Goal: Information Seeking & Learning: Compare options

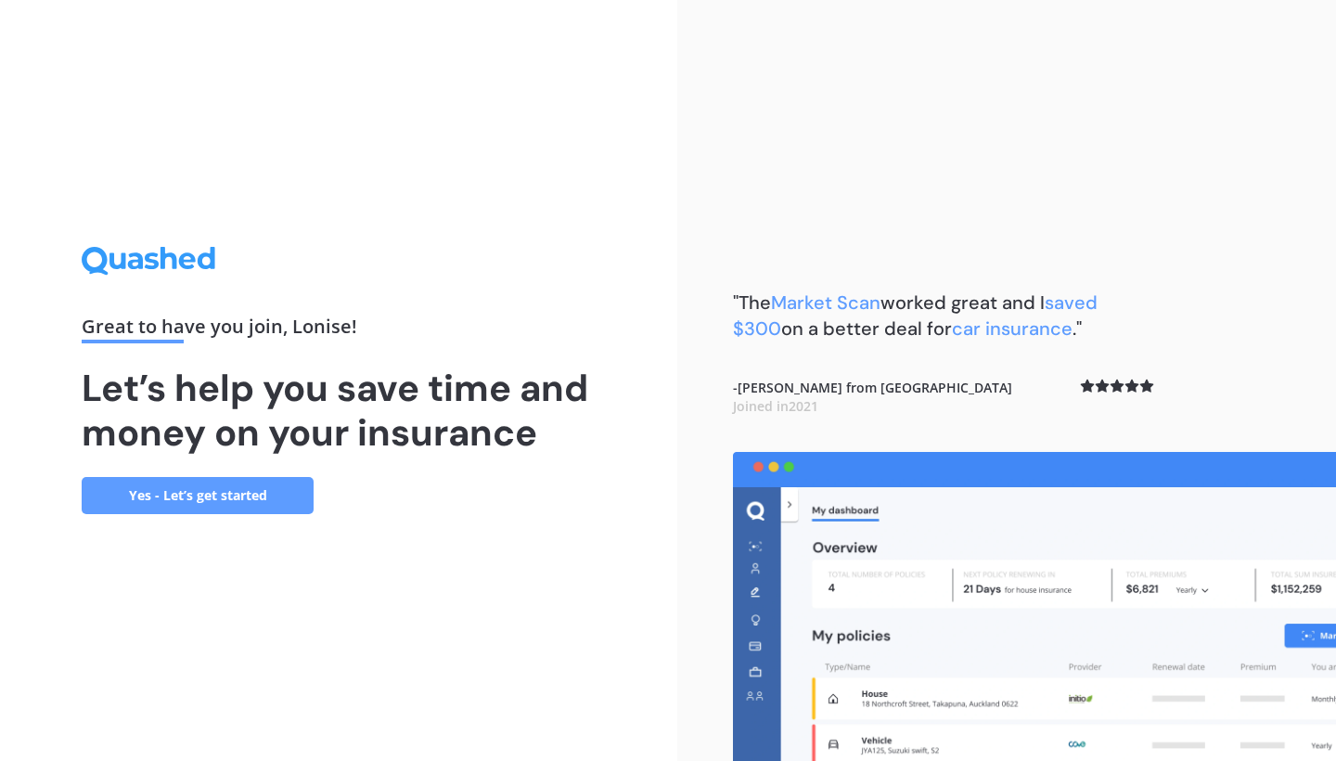
click at [175, 485] on link "Yes - Let’s get started" at bounding box center [198, 495] width 232 height 37
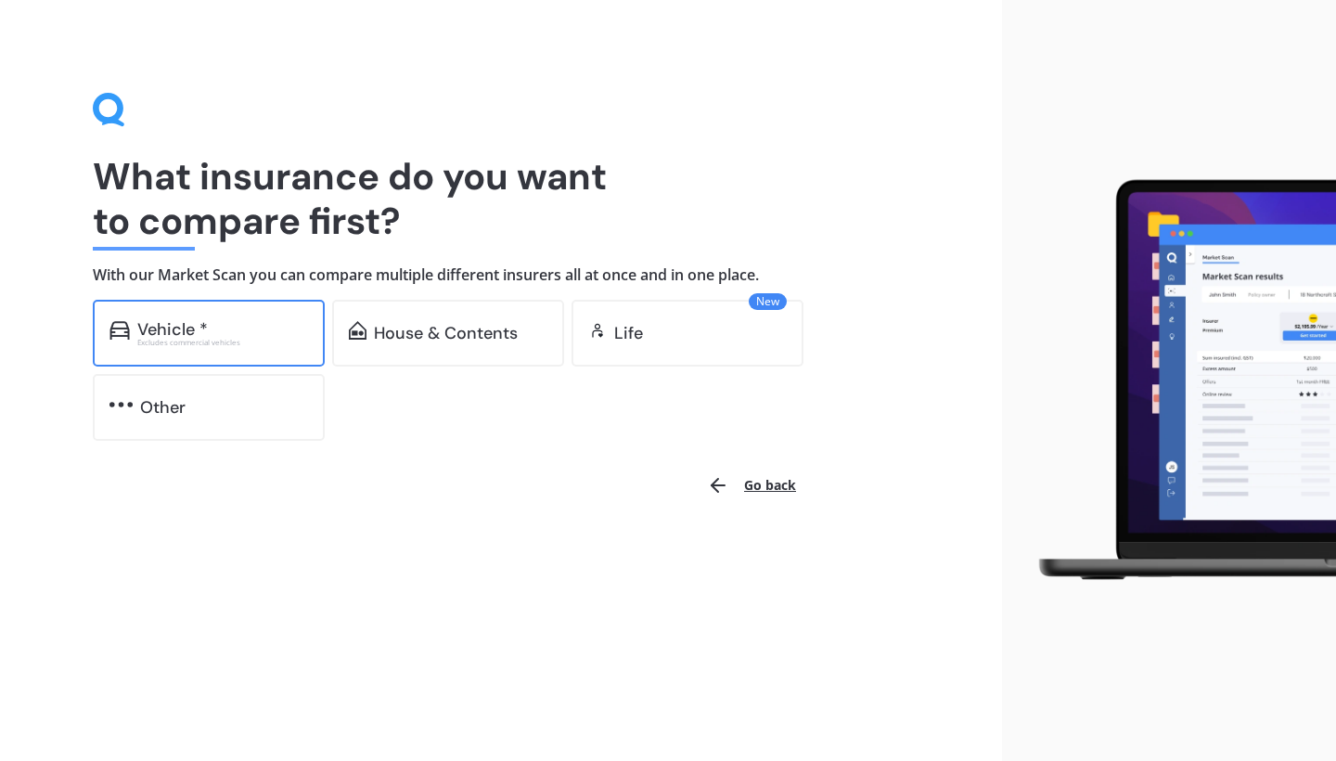
click at [202, 321] on div "Vehicle *" at bounding box center [172, 329] width 71 height 19
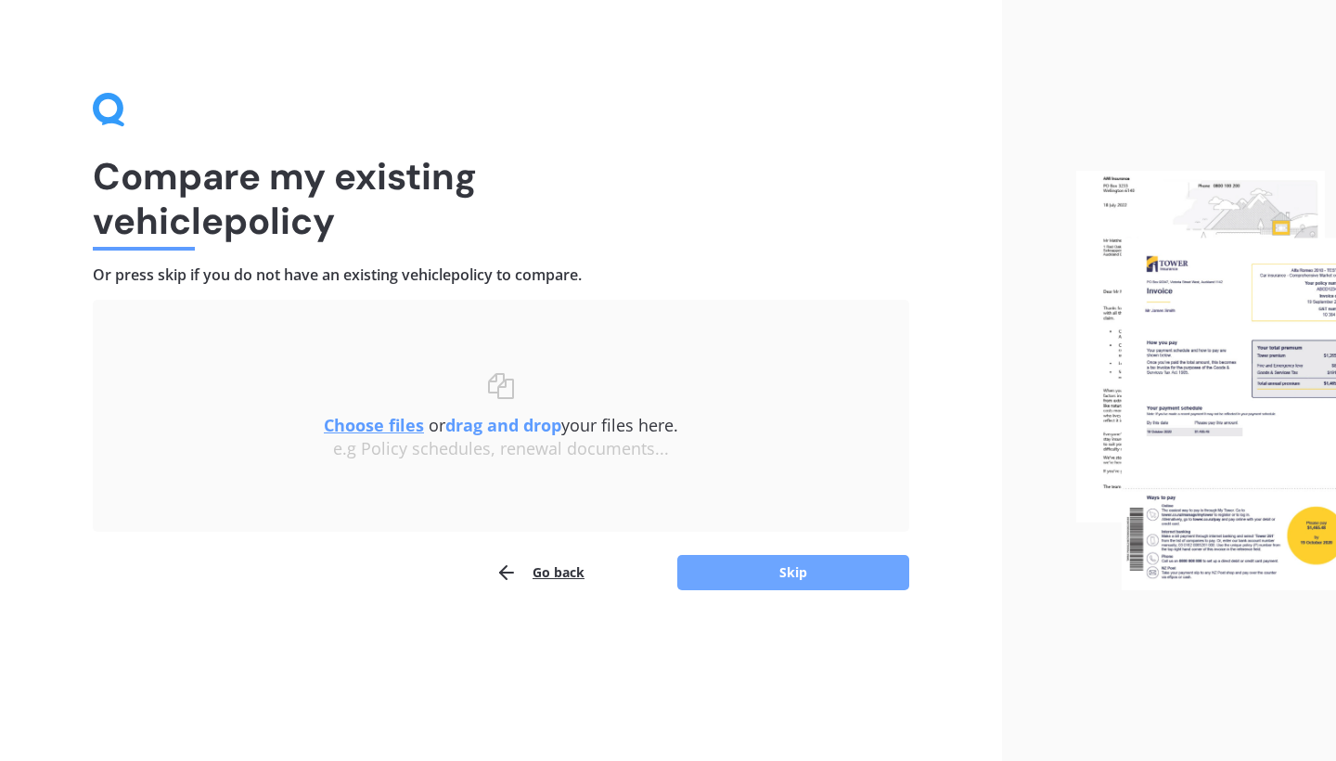
click at [768, 573] on button "Skip" at bounding box center [793, 572] width 232 height 35
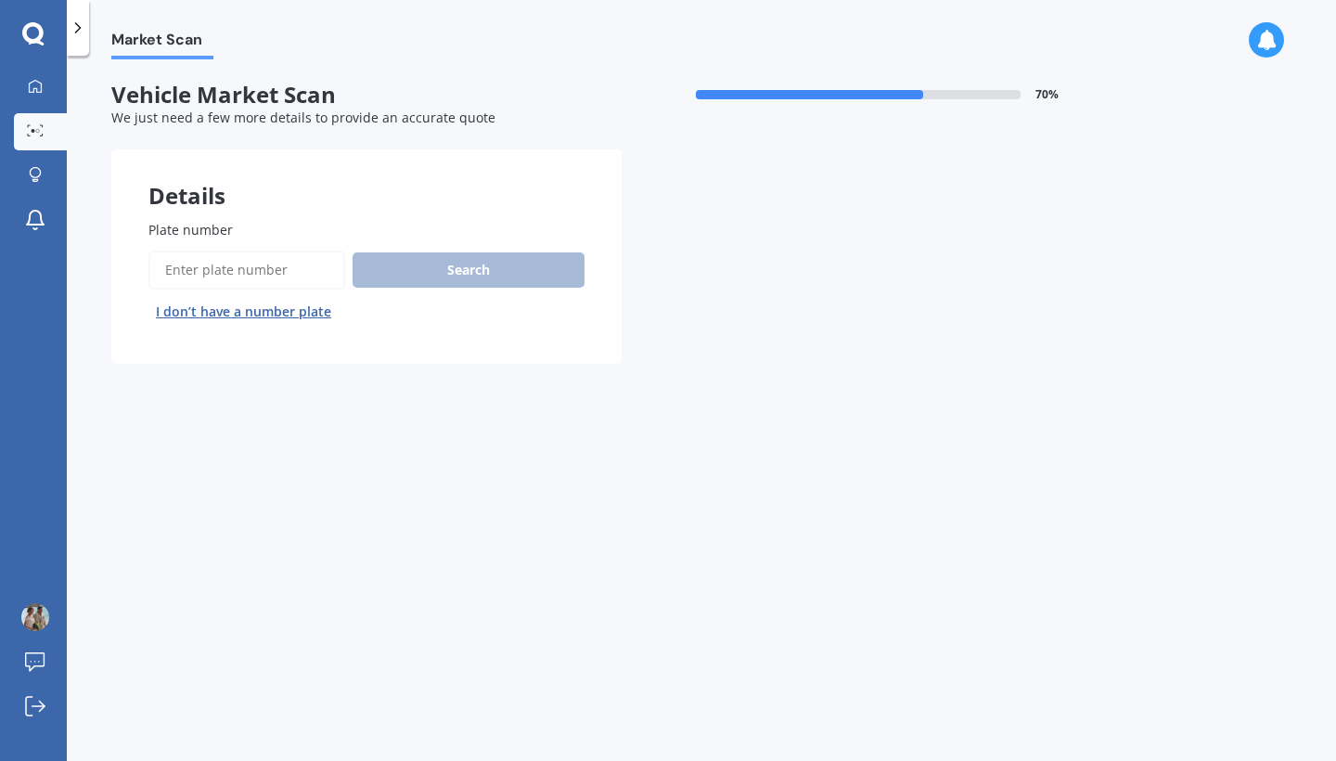
click at [283, 271] on input "Plate number" at bounding box center [246, 270] width 197 height 39
type input "gtd288"
click at [430, 265] on button "Search" at bounding box center [469, 269] width 232 height 35
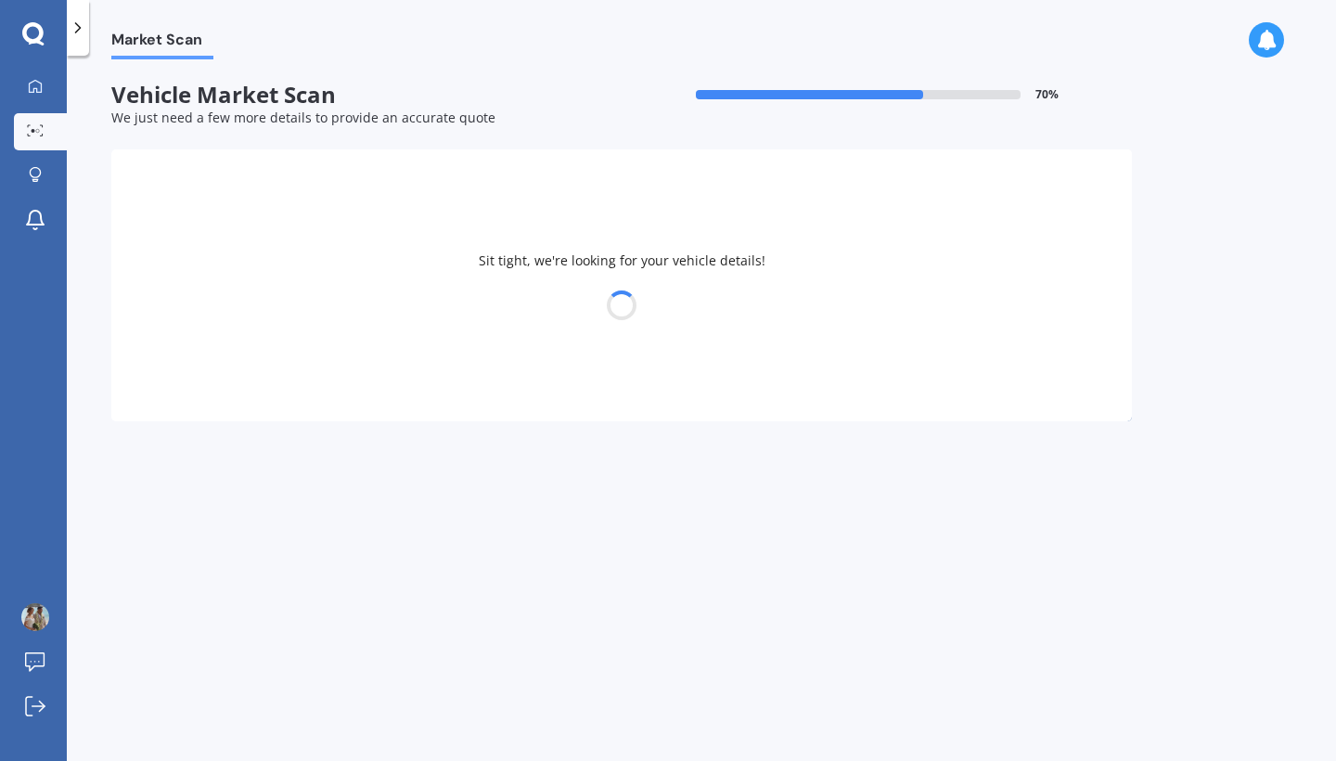
select select "NISSAN"
select select "NAVARA"
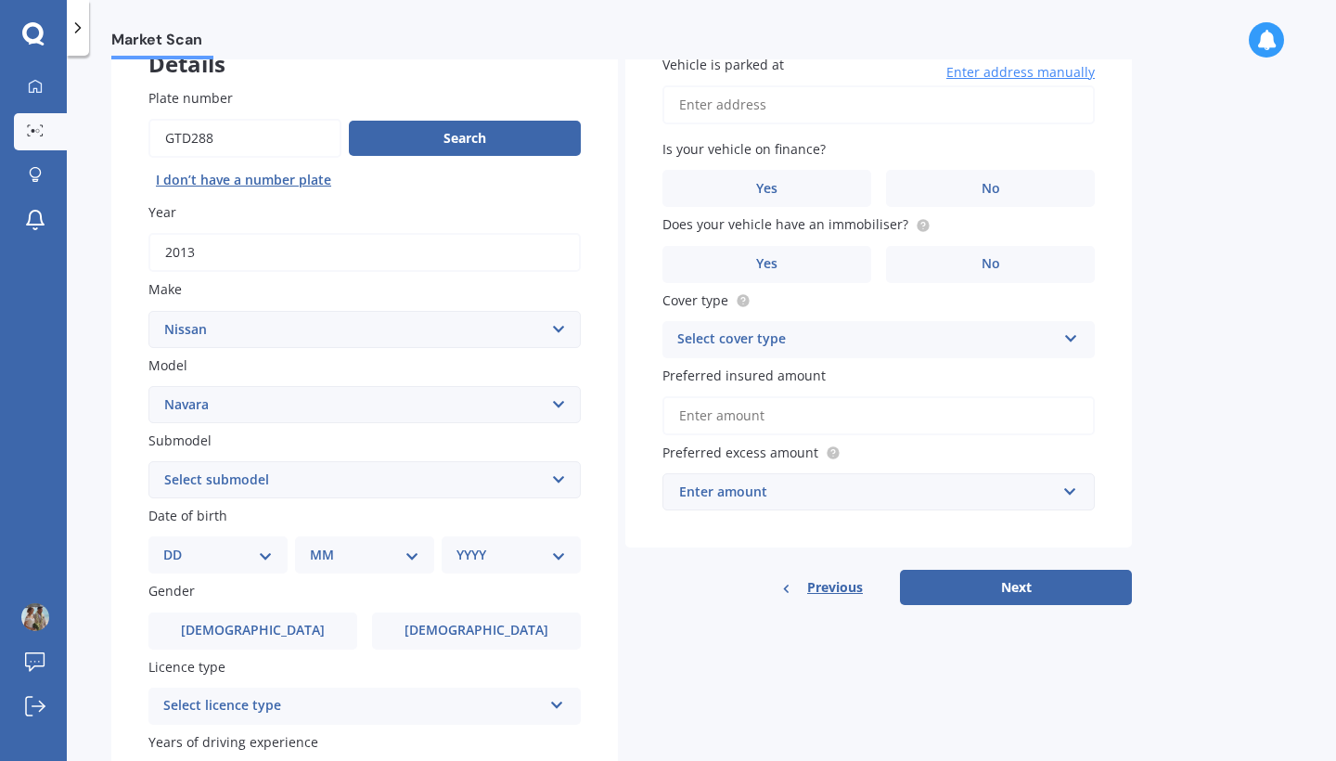
scroll to position [185, 0]
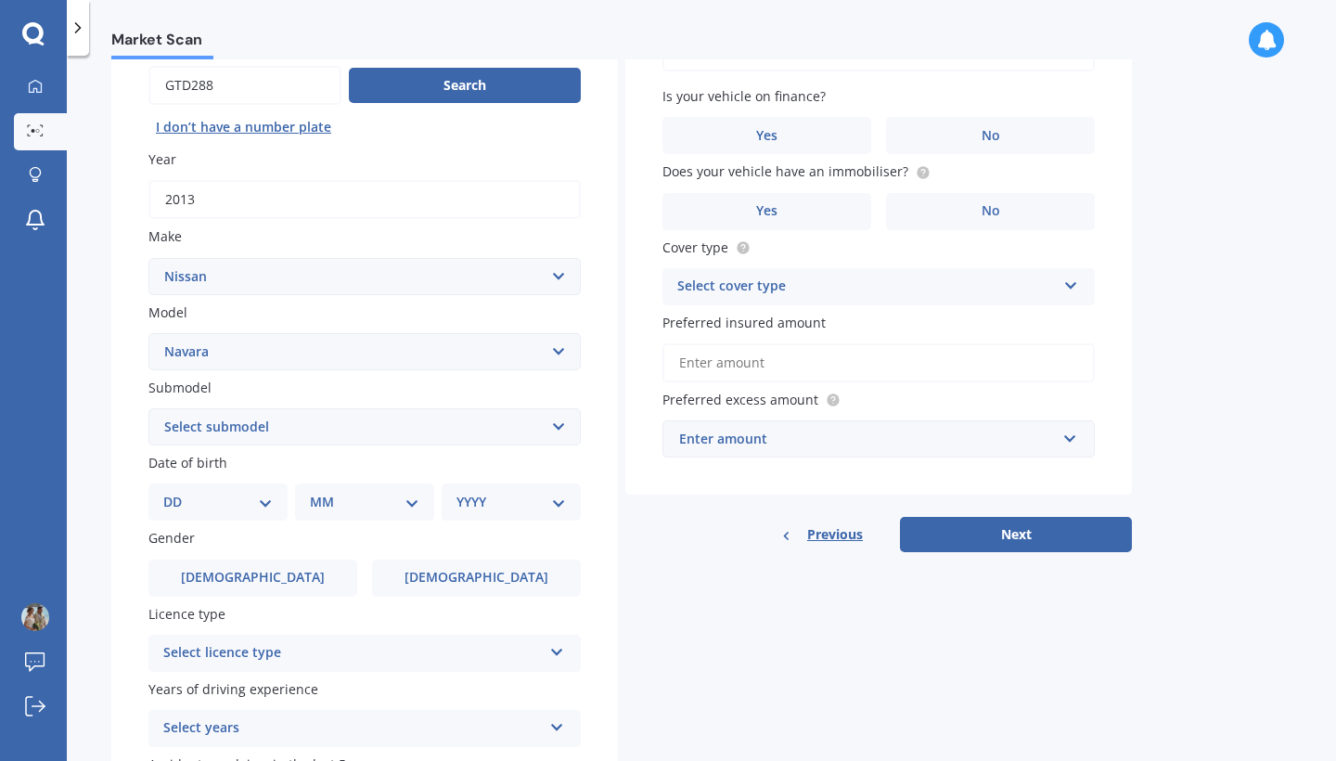
select select "(ALL OTHER MODELS)"
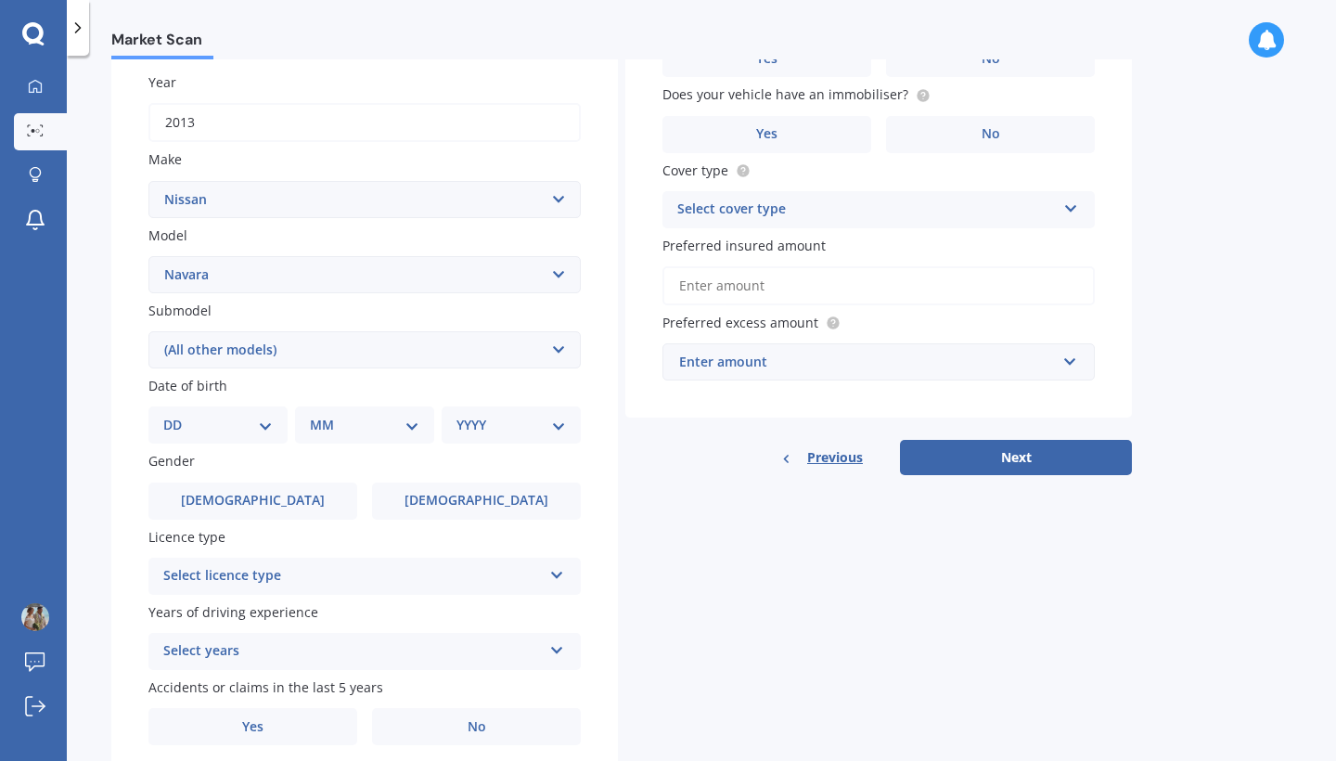
scroll to position [272, 0]
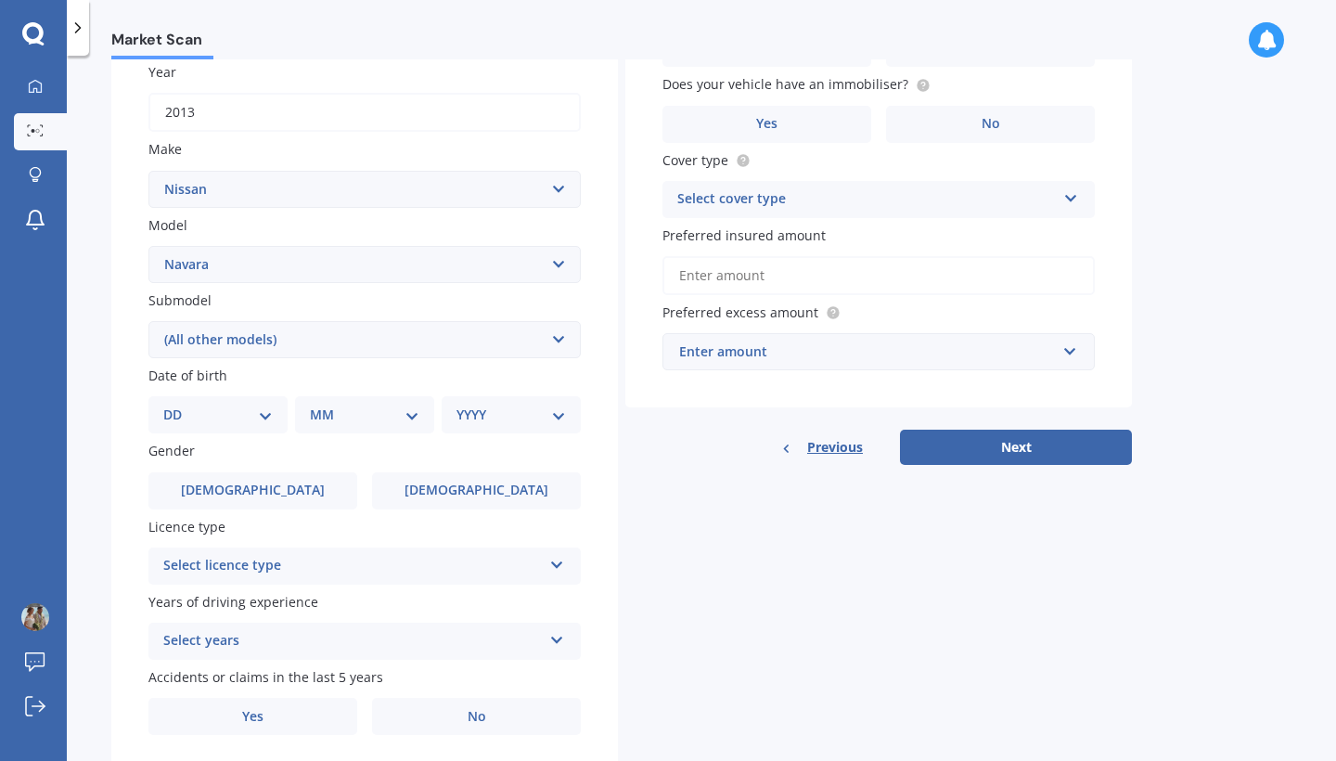
select select "10"
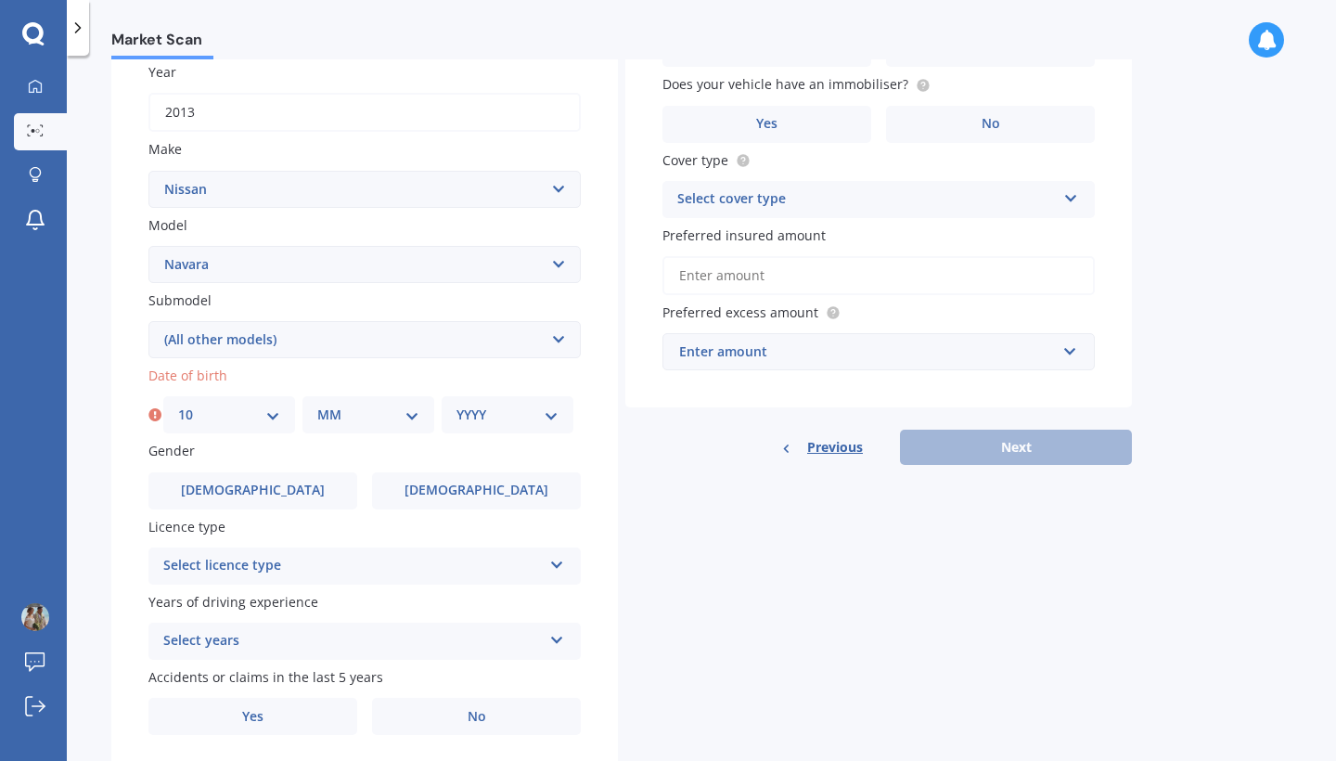
select select "08"
click at [477, 420] on div "YYYY 2025 2024 2023 2022 2021 2020 2019 2018 2017 2016 2015 2014 2013 2012 2011…" at bounding box center [508, 414] width 132 height 37
select select "1982"
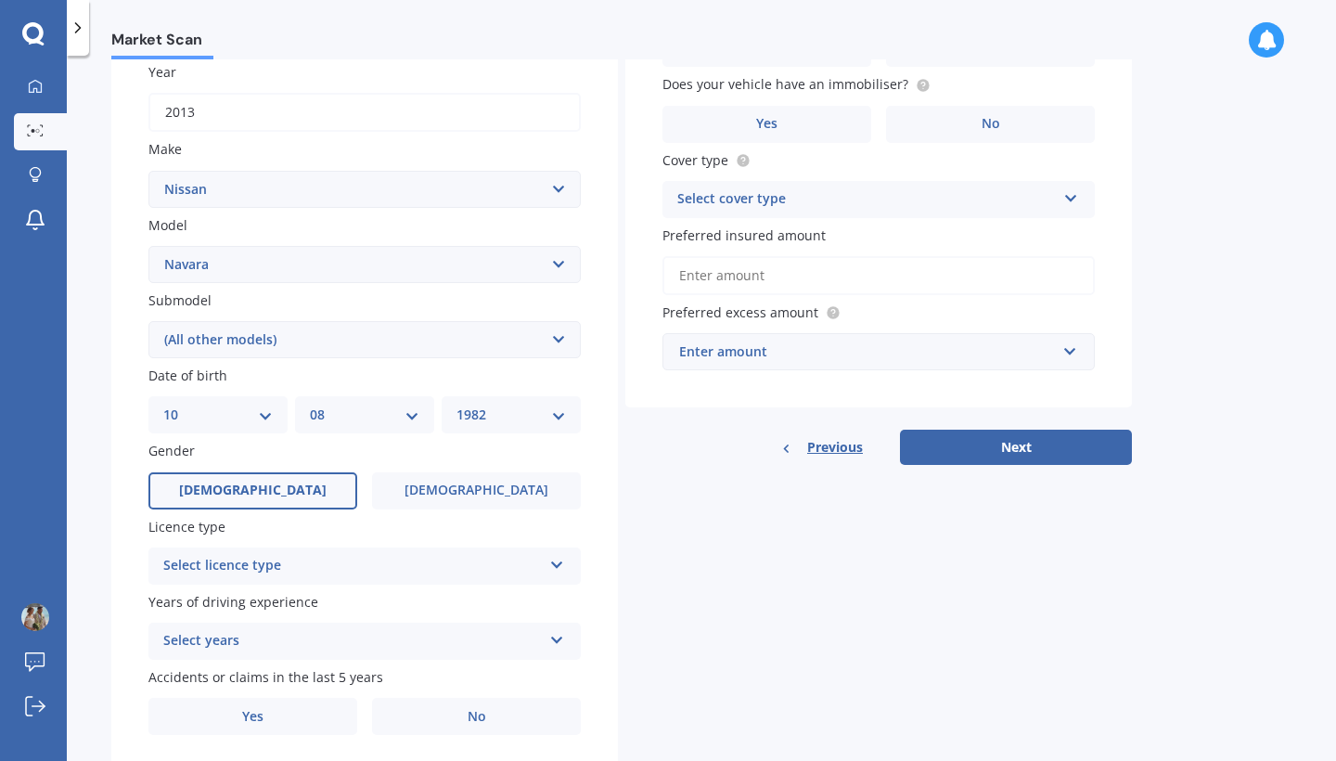
click at [284, 488] on label "[DEMOGRAPHIC_DATA]" at bounding box center [252, 490] width 209 height 37
click at [0, 0] on input "[DEMOGRAPHIC_DATA]" at bounding box center [0, 0] width 0 height 0
click at [471, 485] on span "[DEMOGRAPHIC_DATA]" at bounding box center [477, 490] width 148 height 16
click at [0, 0] on input "[DEMOGRAPHIC_DATA]" at bounding box center [0, 0] width 0 height 0
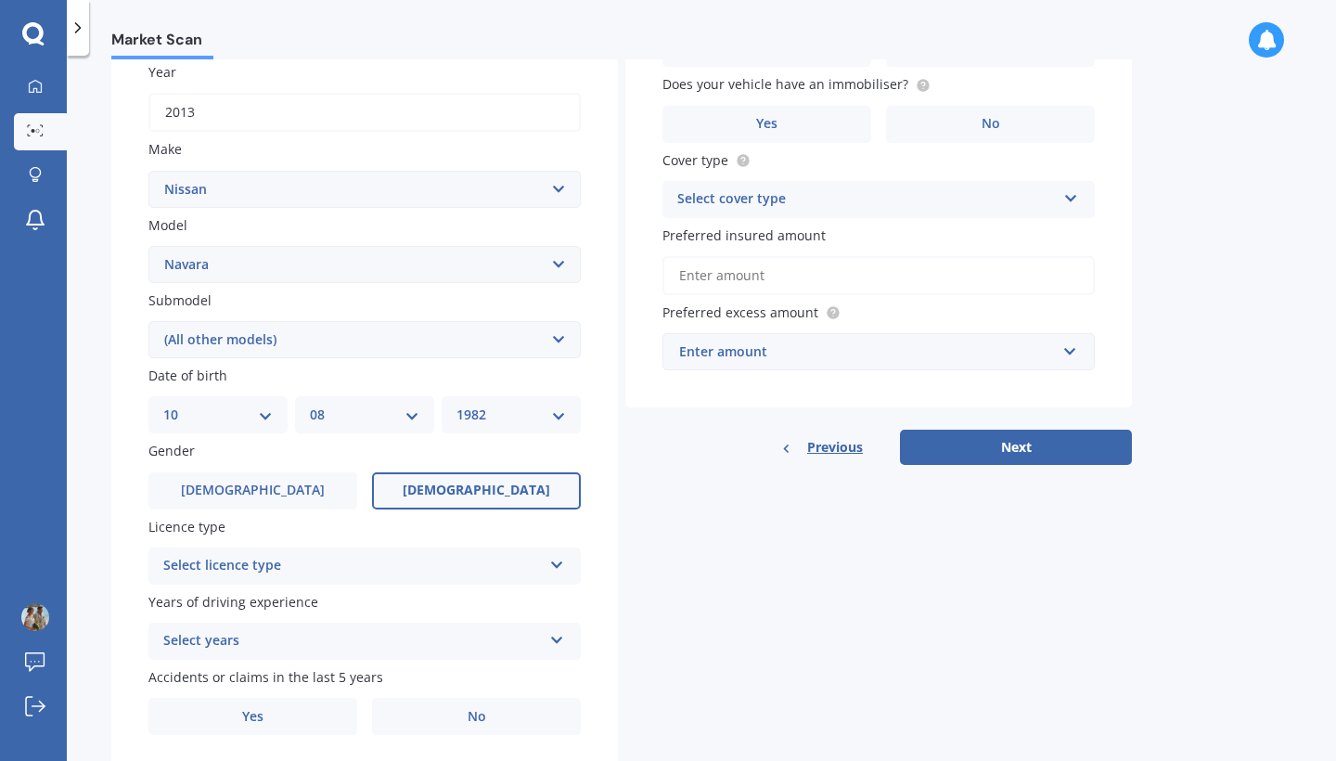
click at [300, 565] on div "Select licence type" at bounding box center [352, 566] width 379 height 22
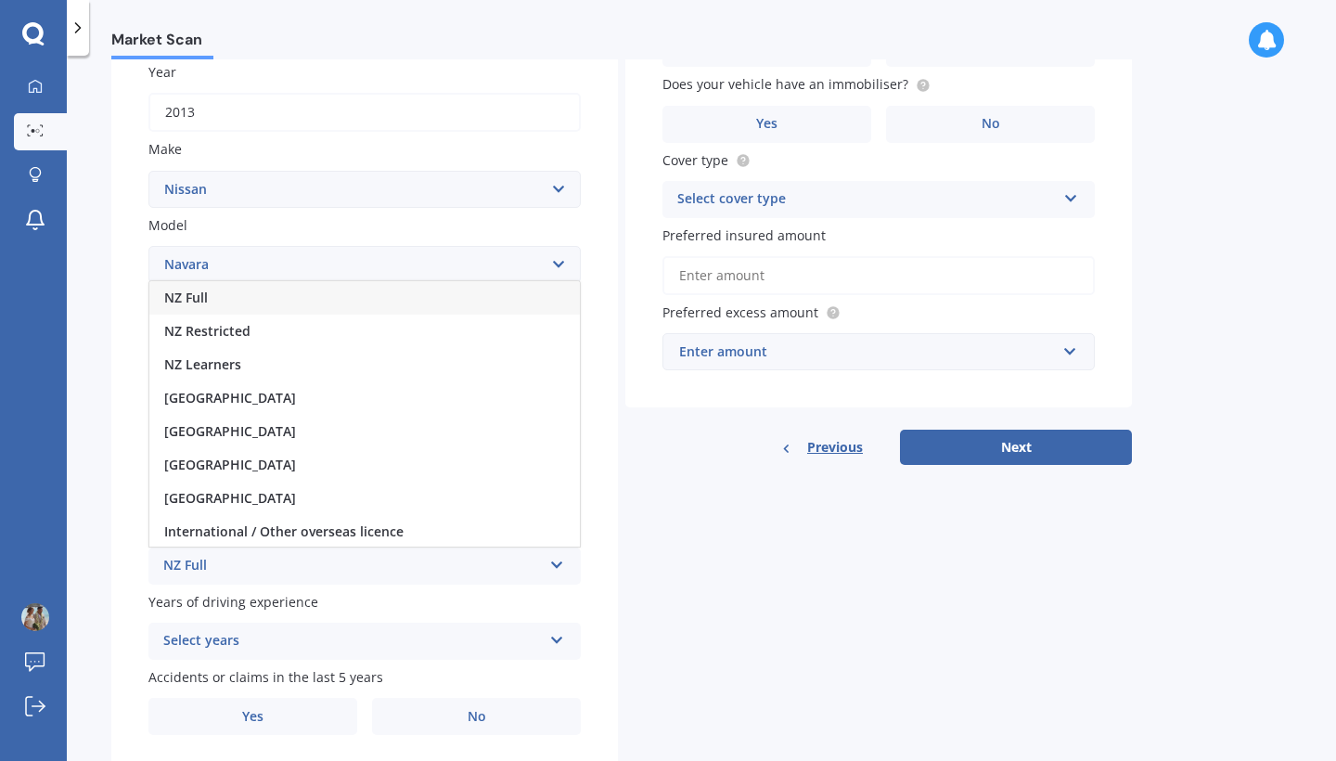
click at [357, 285] on div "NZ Full" at bounding box center [364, 297] width 431 height 33
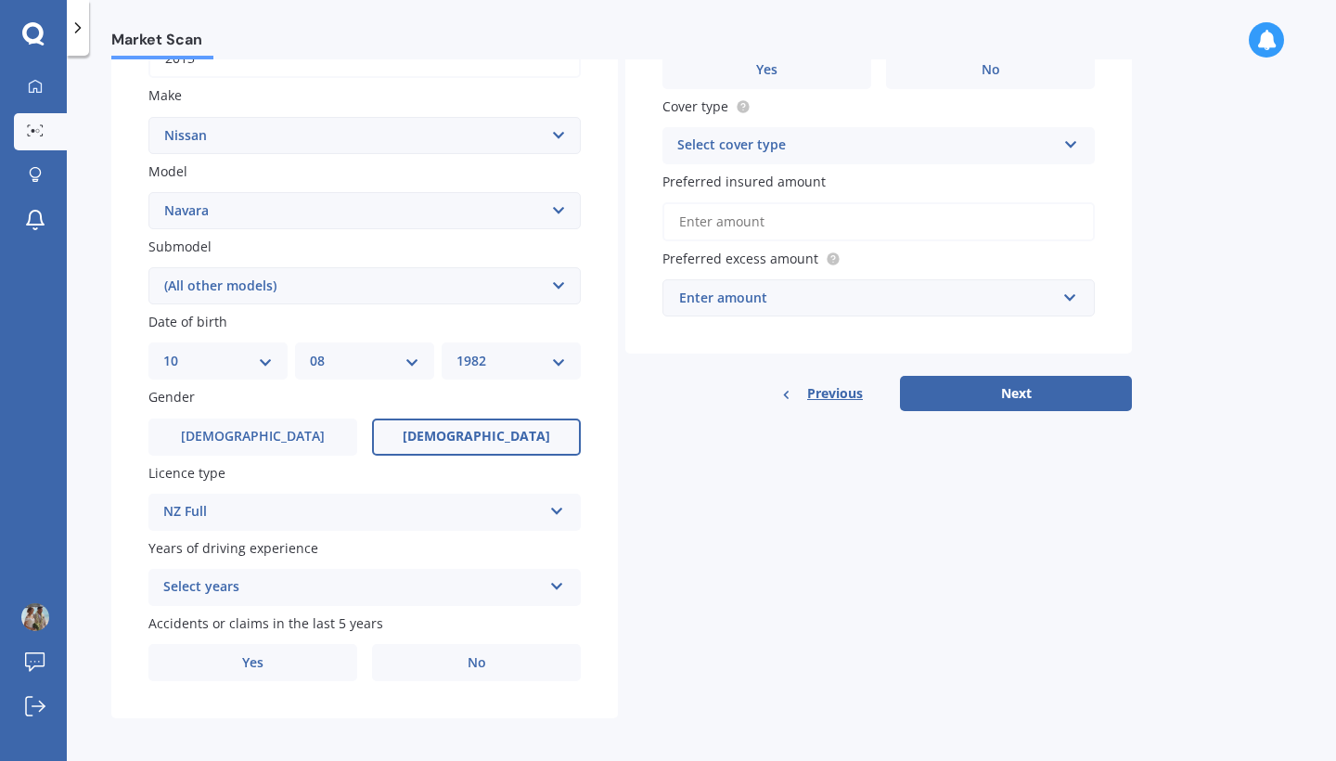
scroll to position [325, 0]
click at [306, 589] on div "Select years" at bounding box center [352, 588] width 379 height 22
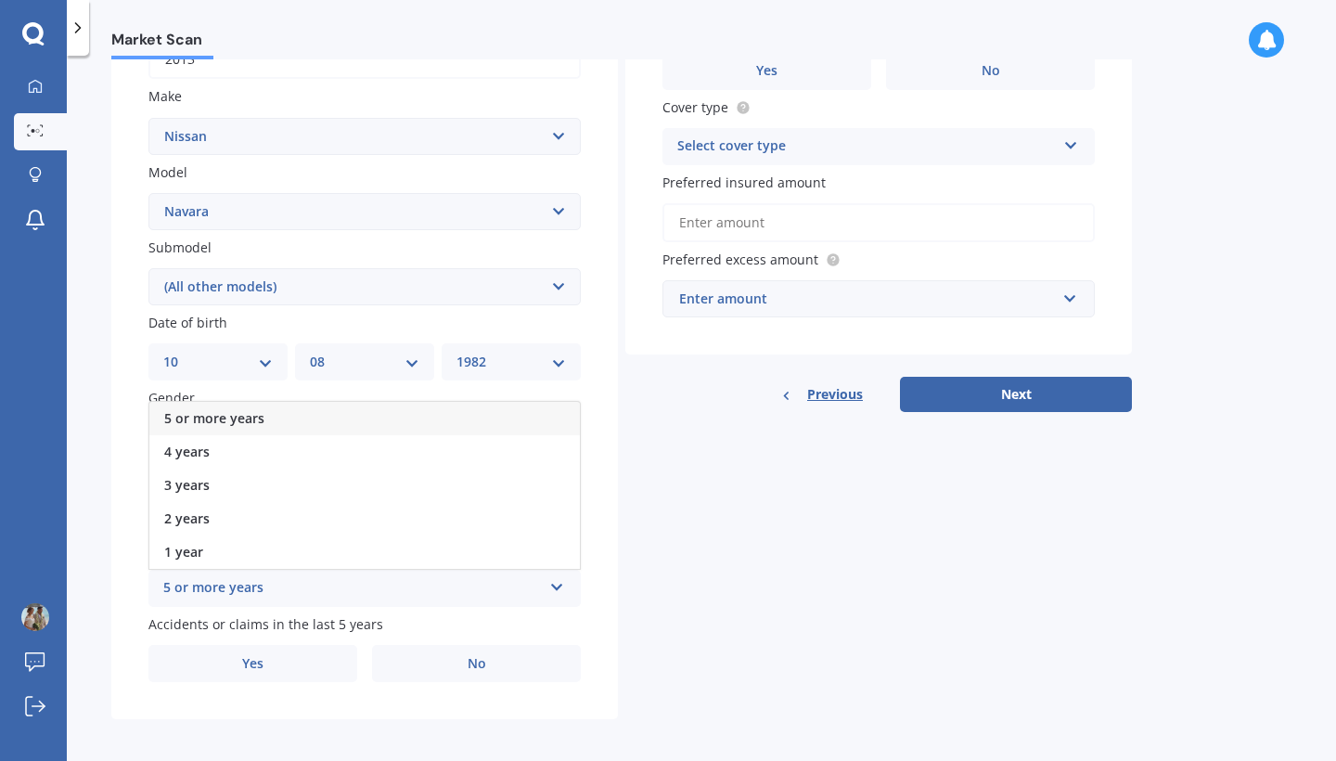
click at [366, 407] on div "5 or more years" at bounding box center [364, 418] width 431 height 33
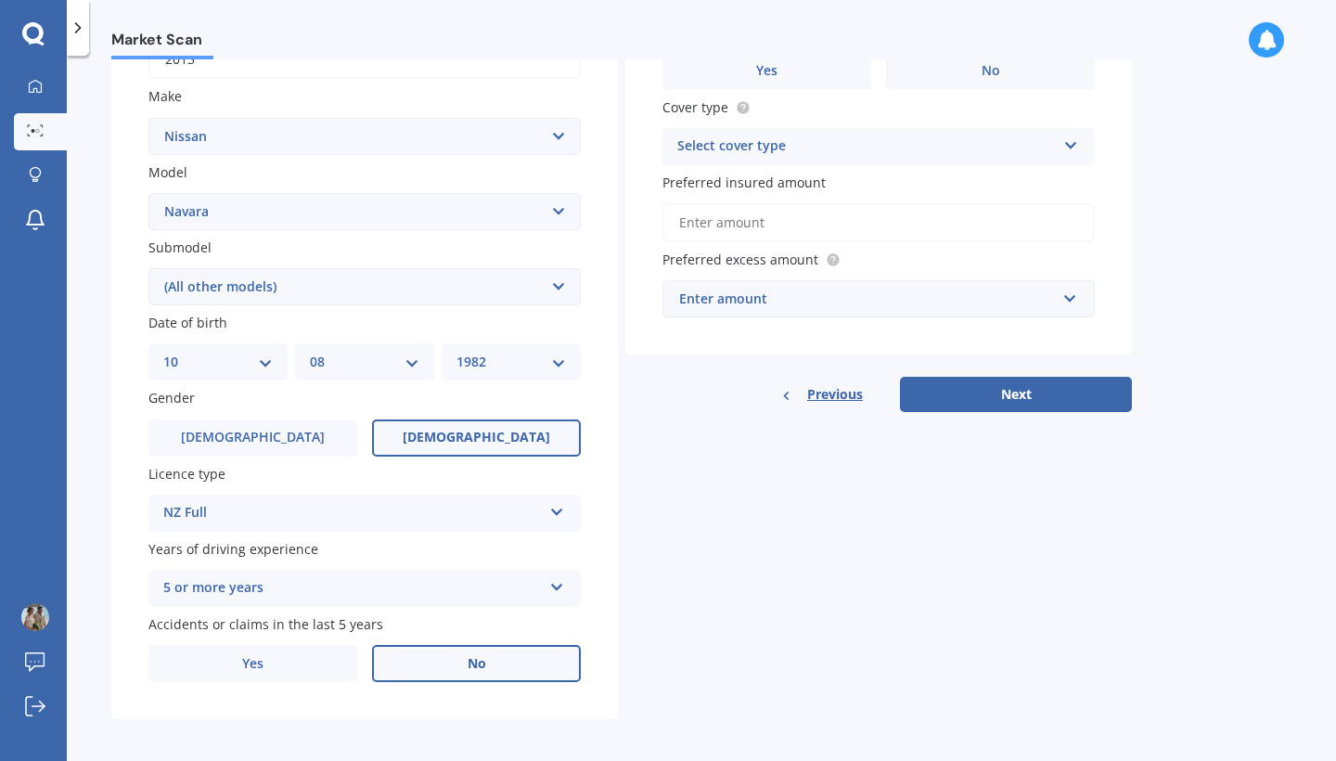
click at [478, 658] on span "No" at bounding box center [477, 664] width 19 height 16
click at [0, 0] on input "No" at bounding box center [0, 0] width 0 height 0
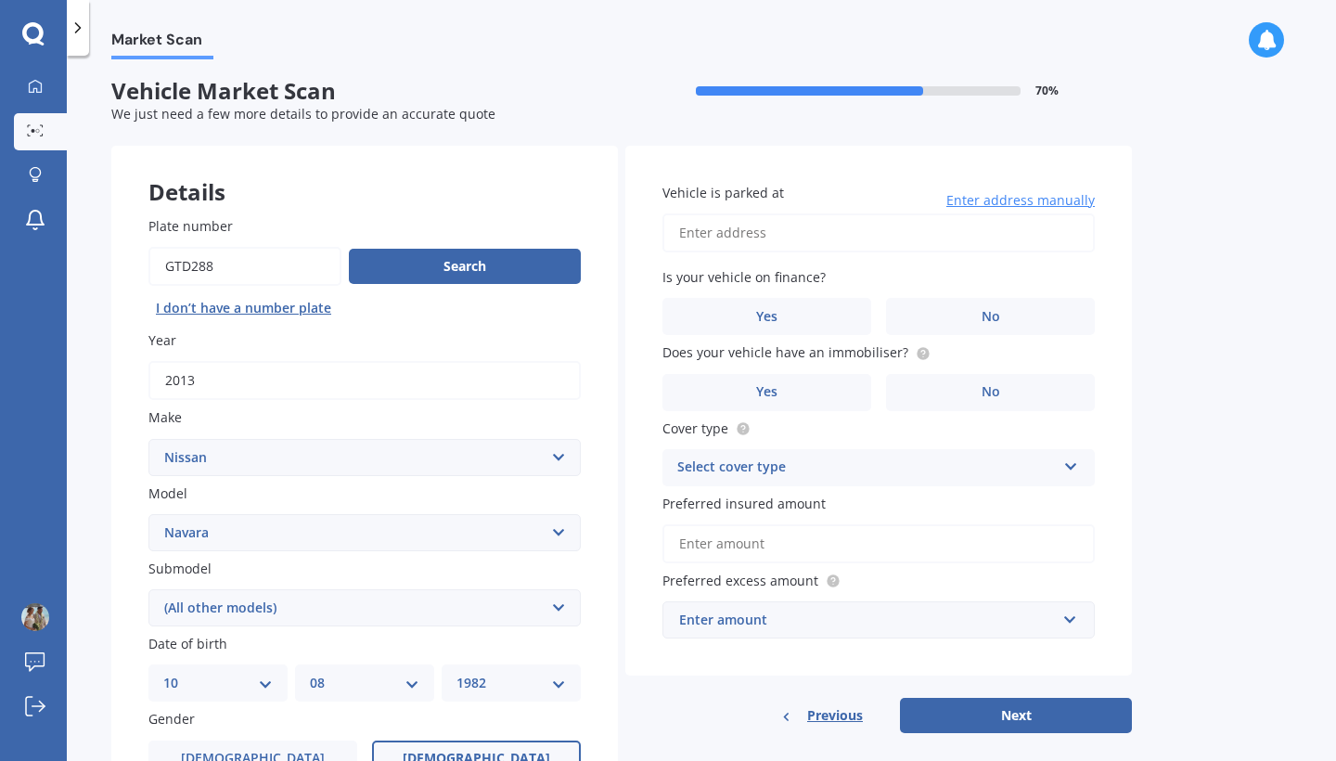
scroll to position [3, 0]
type input "[STREET_ADDRESS]"
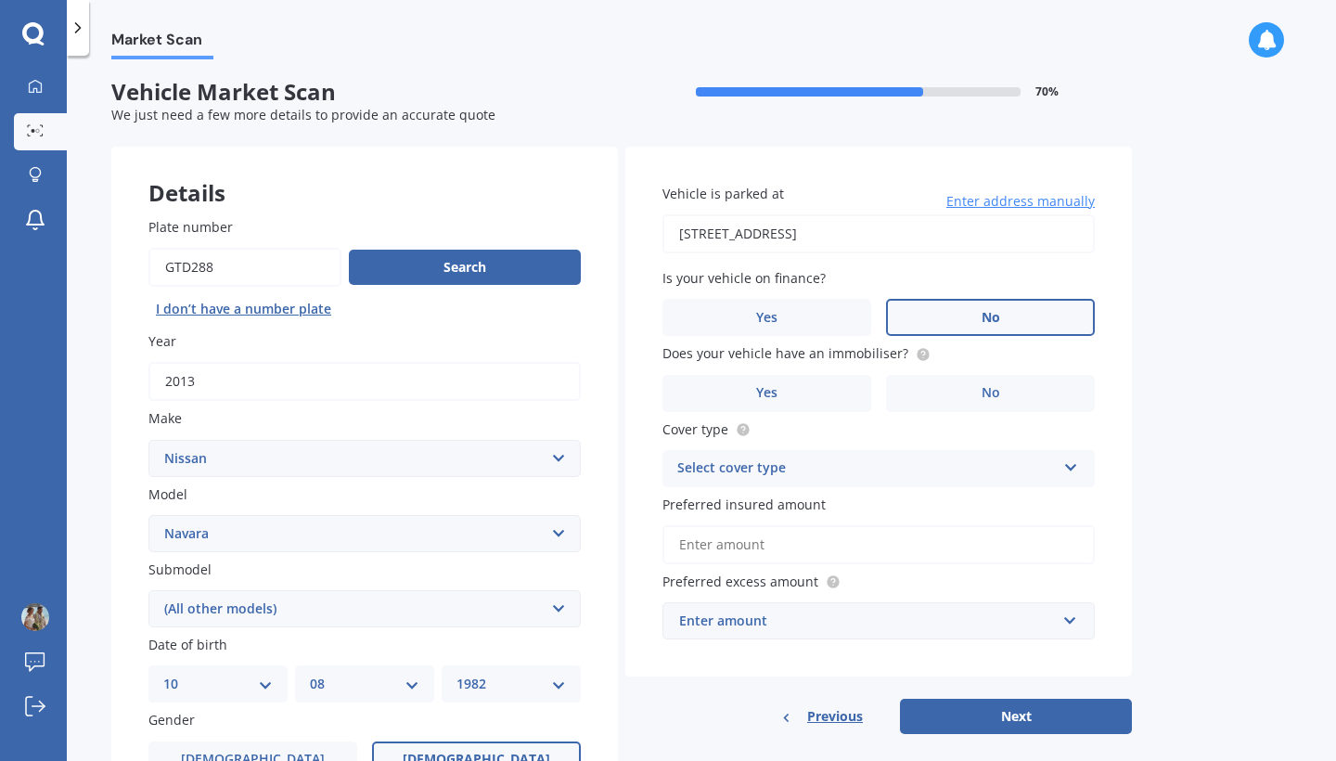
click at [957, 323] on label "No" at bounding box center [990, 317] width 209 height 37
click at [0, 0] on input "No" at bounding box center [0, 0] width 0 height 0
click at [970, 388] on label "No" at bounding box center [990, 393] width 209 height 37
click at [0, 0] on input "No" at bounding box center [0, 0] width 0 height 0
click at [815, 468] on div "Select cover type" at bounding box center [866, 468] width 379 height 22
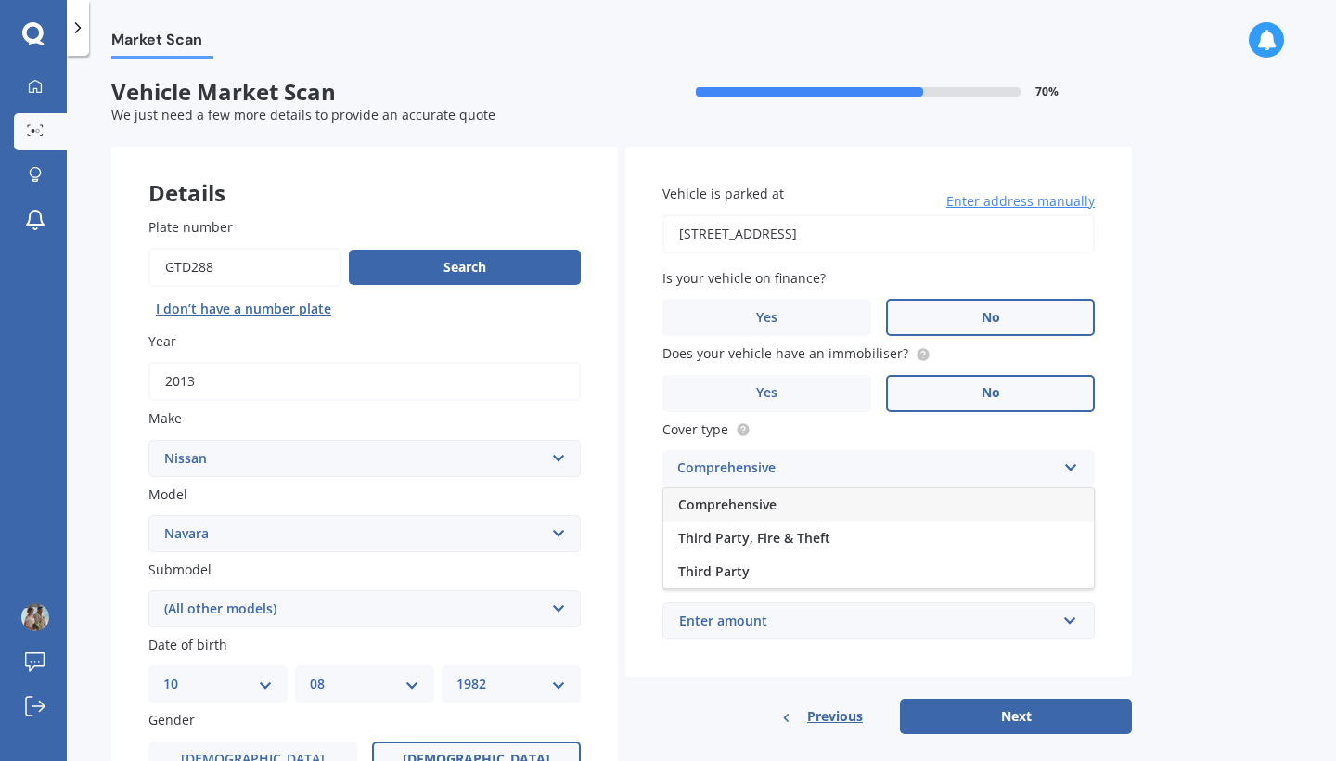
click at [791, 499] on div "Comprehensive" at bounding box center [878, 504] width 431 height 33
click at [785, 554] on input "Preferred insured amount" at bounding box center [878, 544] width 432 height 39
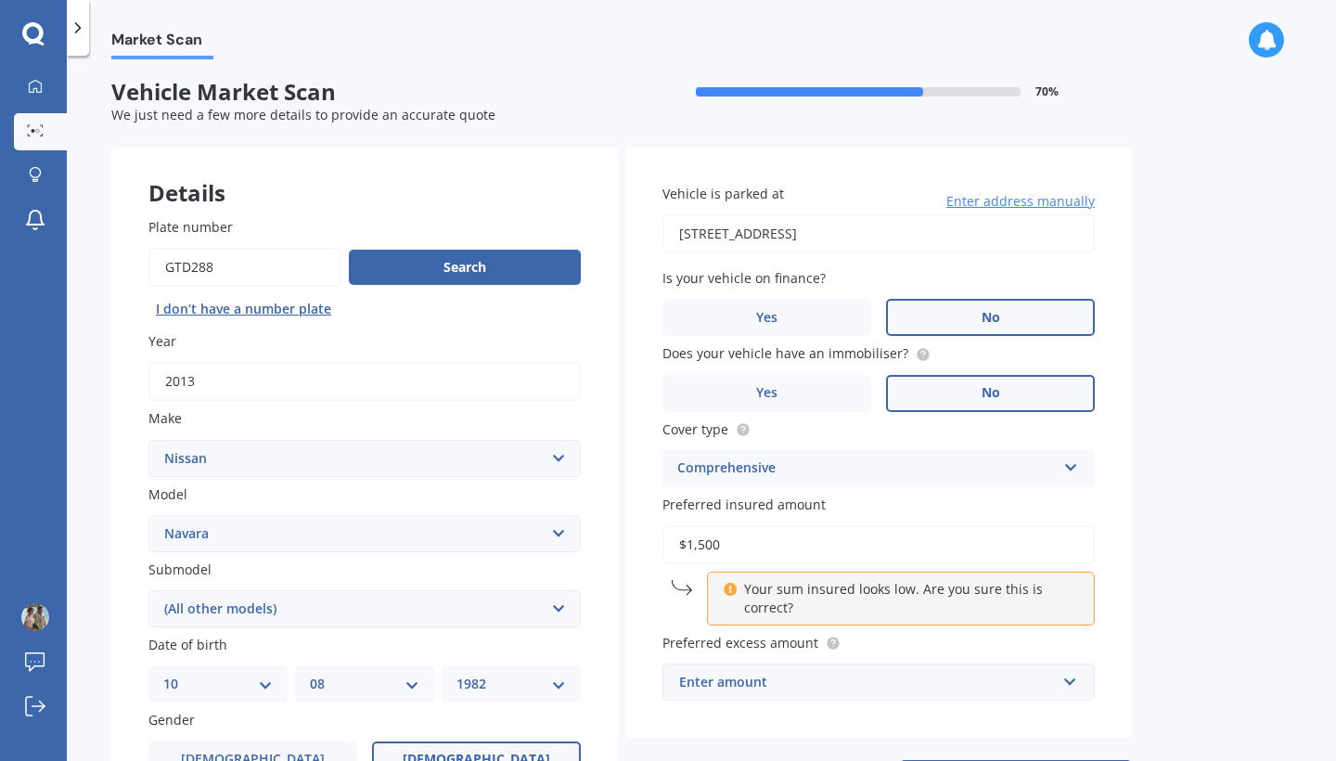
type input "$15,000"
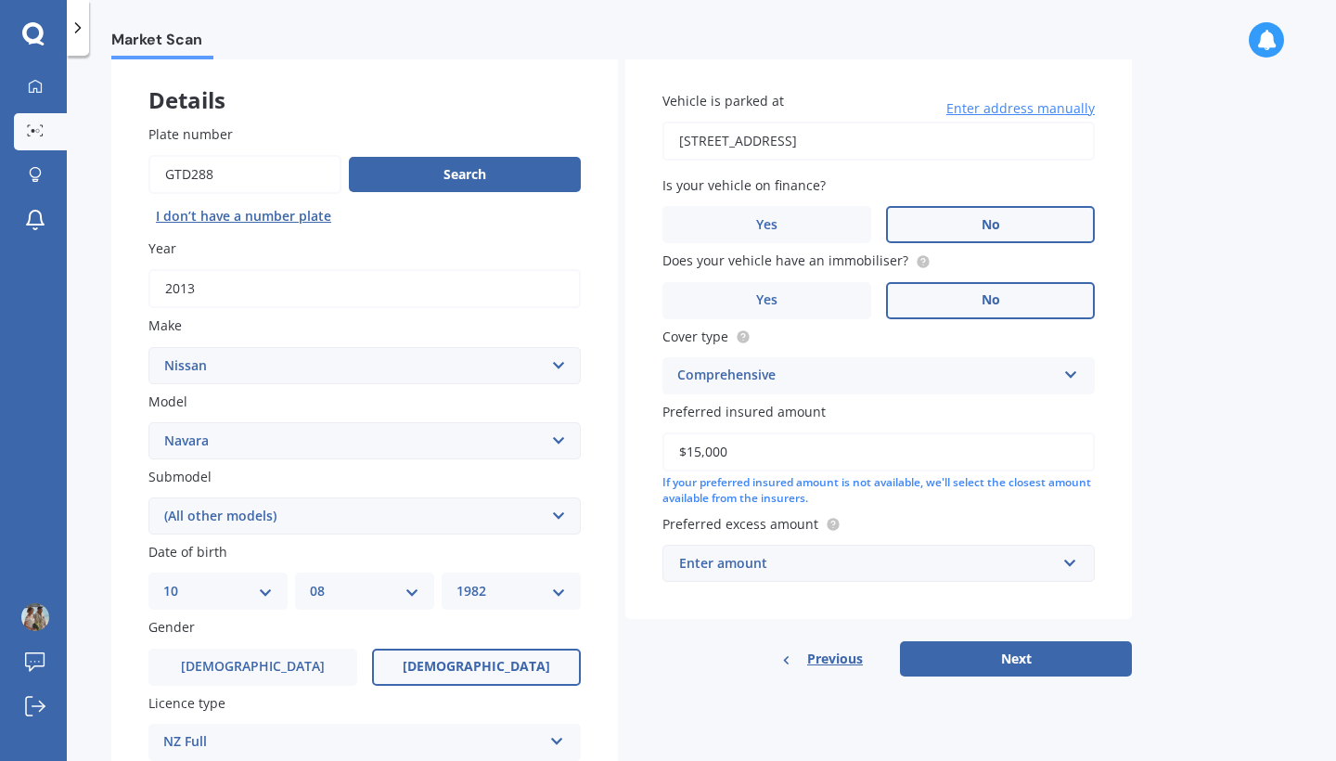
scroll to position [96, 0]
click at [932, 559] on div "Enter amount" at bounding box center [867, 562] width 377 height 20
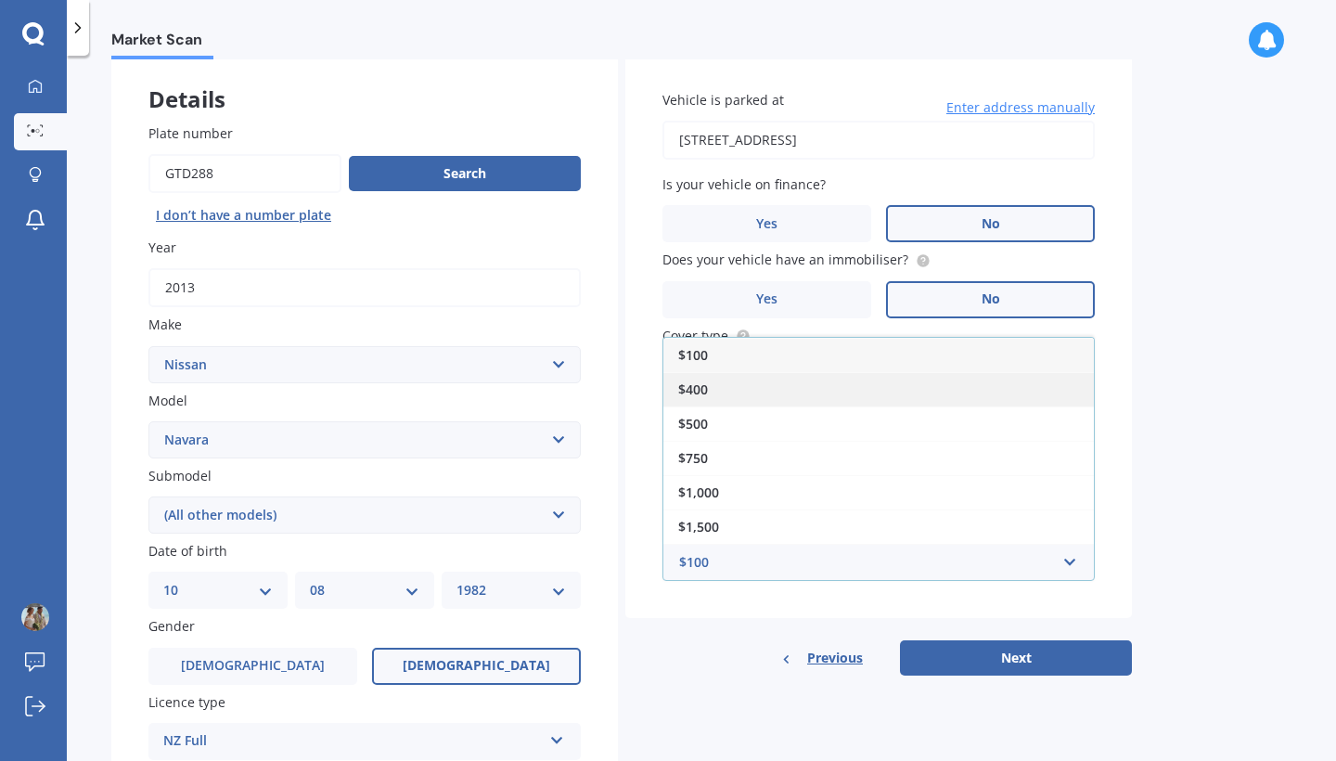
click at [935, 378] on div "$400" at bounding box center [878, 389] width 431 height 34
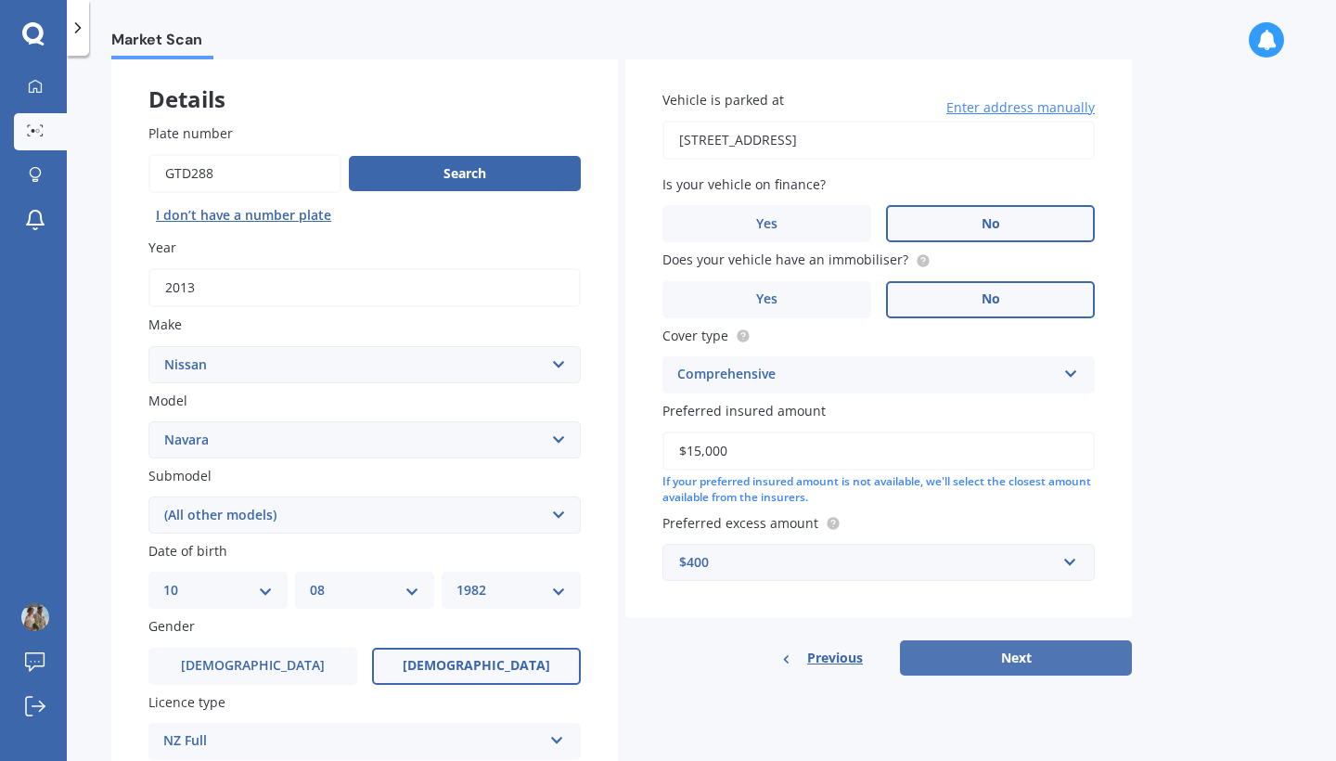
click at [991, 649] on button "Next" at bounding box center [1016, 657] width 232 height 35
select select "10"
select select "08"
select select "1982"
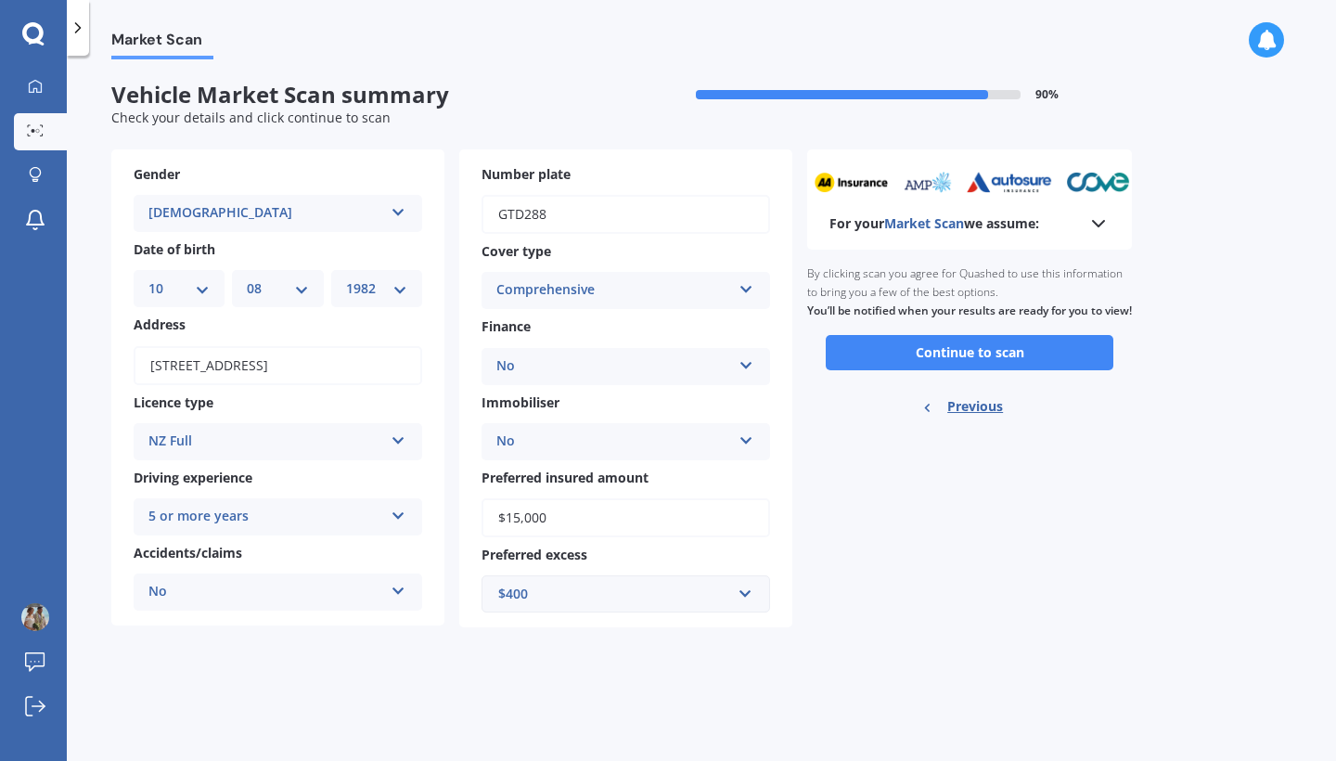
scroll to position [0, 0]
click at [880, 370] on button "Continue to scan" at bounding box center [970, 352] width 288 height 35
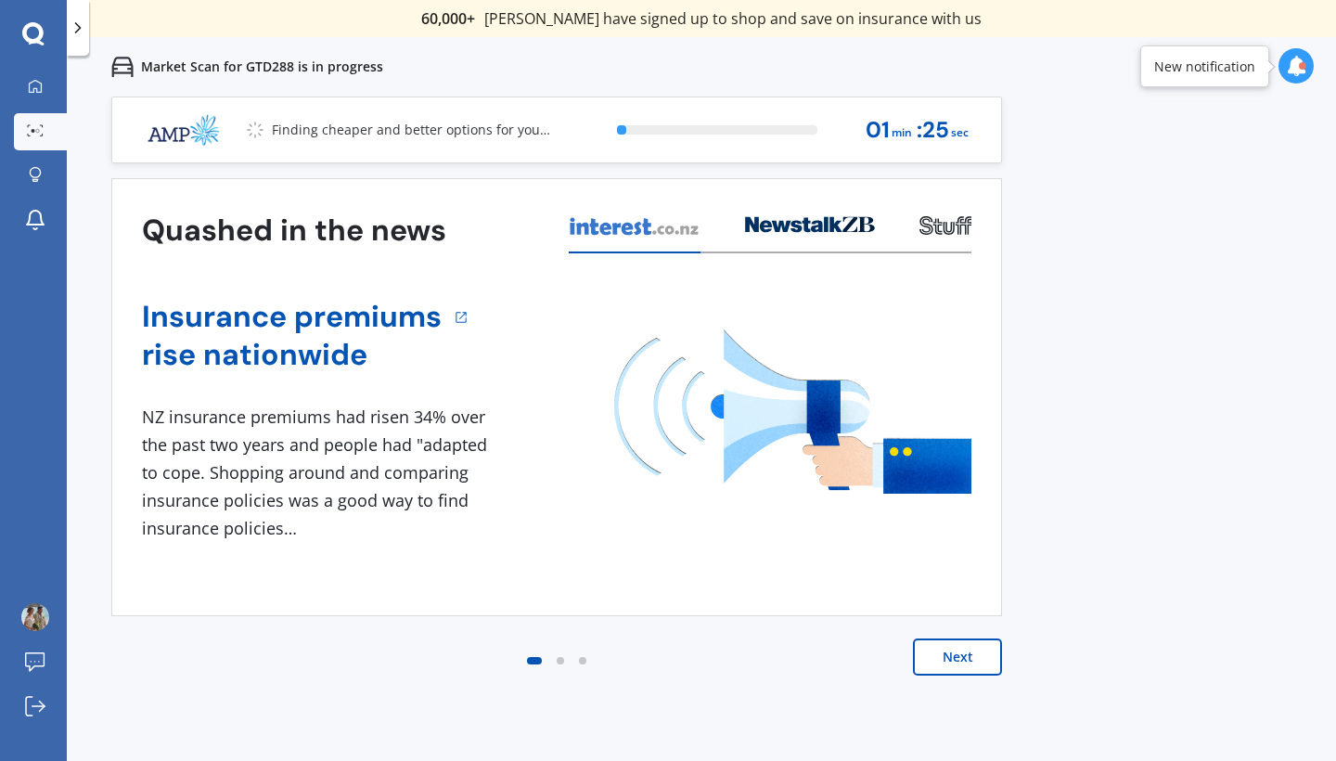
click at [958, 659] on button "Next" at bounding box center [957, 656] width 89 height 37
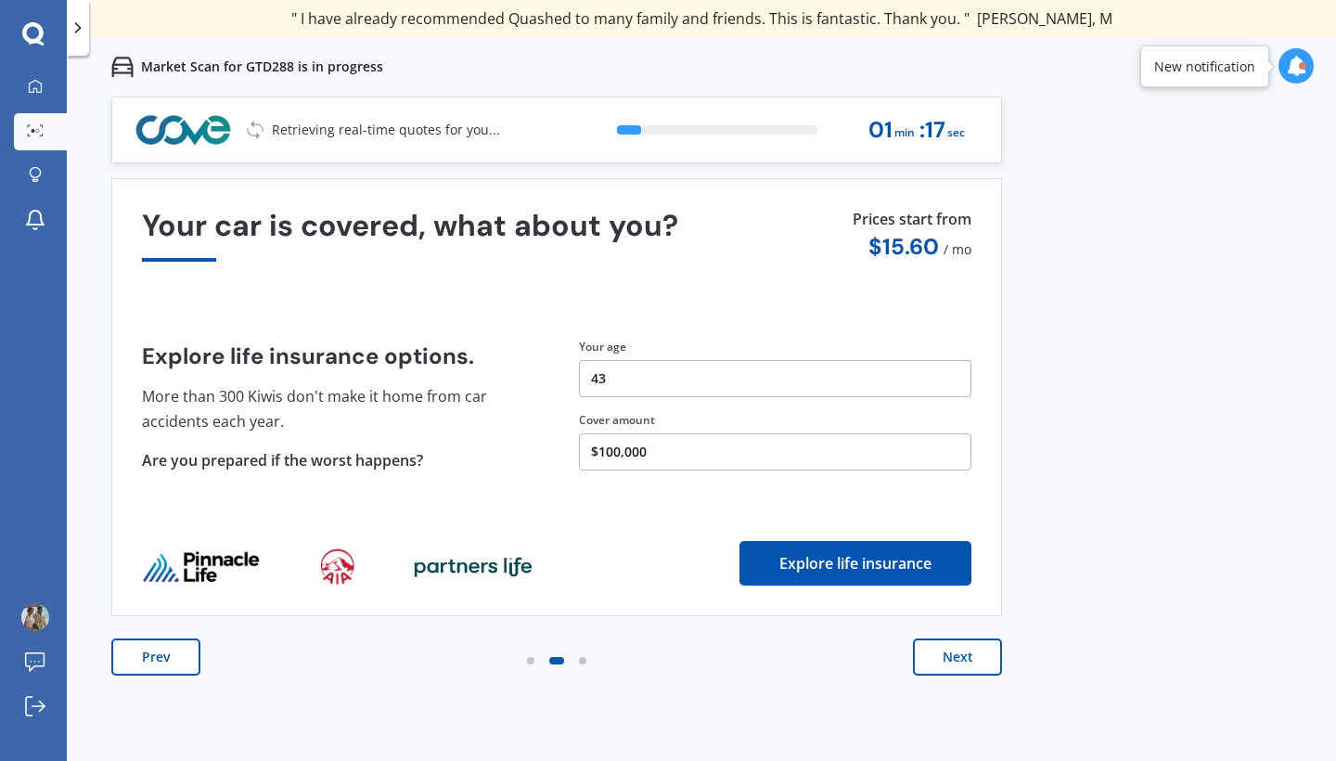
click at [613, 447] on button "$100,000" at bounding box center [775, 451] width 392 height 37
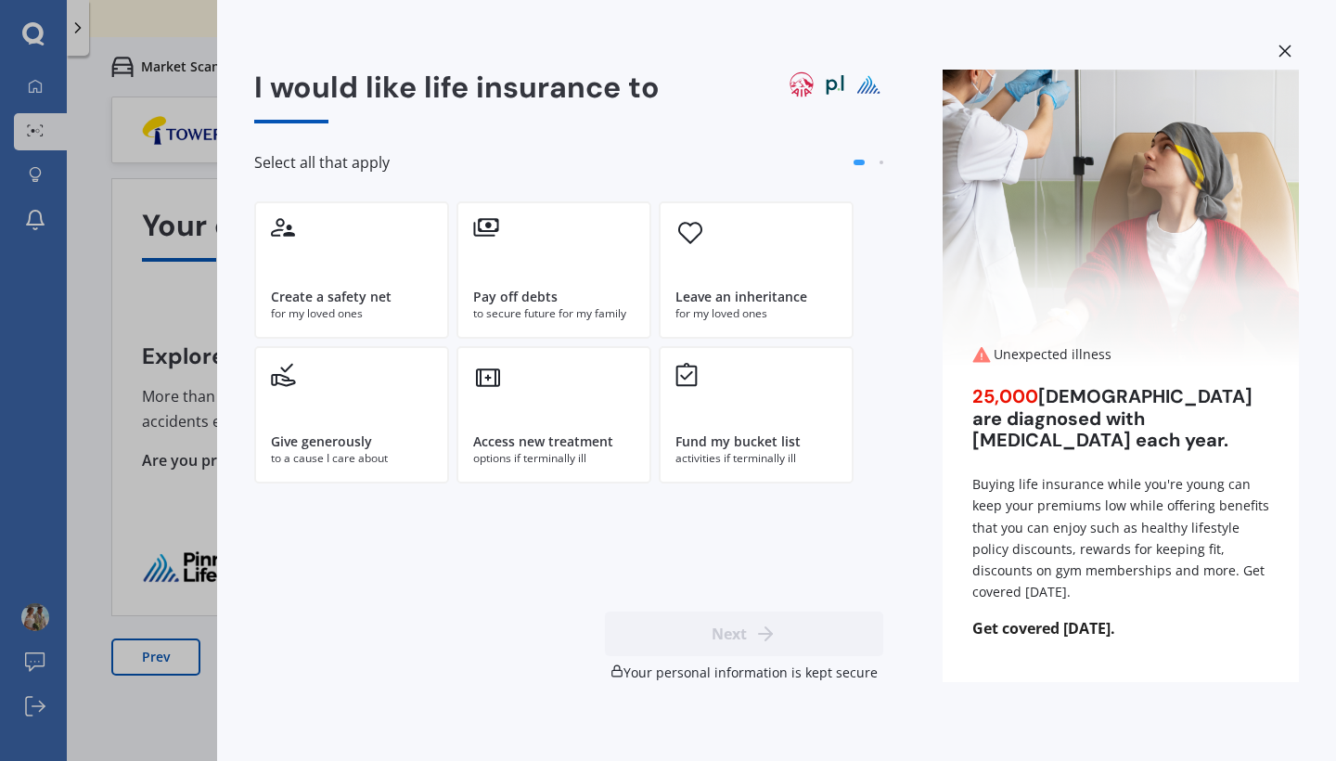
click at [87, 327] on div "I would like life insurance to Select all that apply Create a safety net for my…" at bounding box center [668, 380] width 1336 height 761
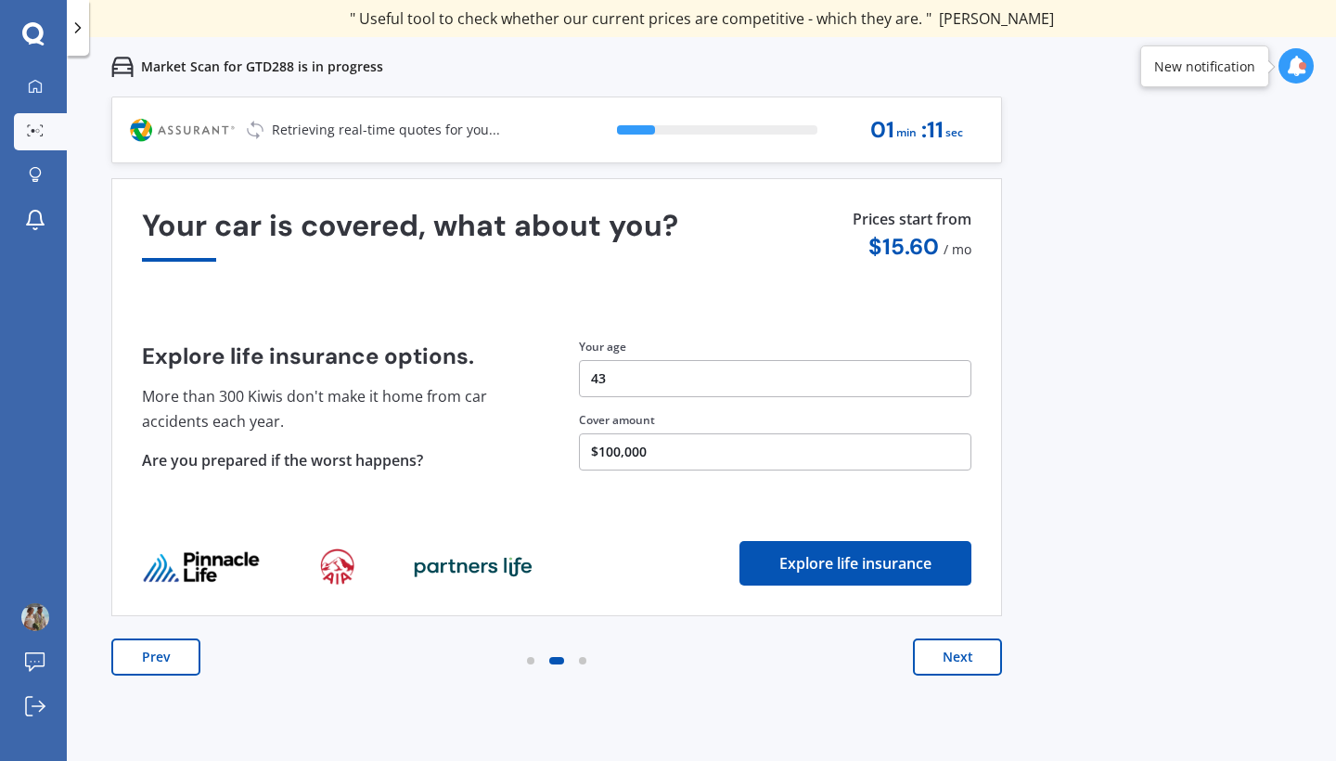
click at [966, 671] on button "Next" at bounding box center [957, 656] width 89 height 37
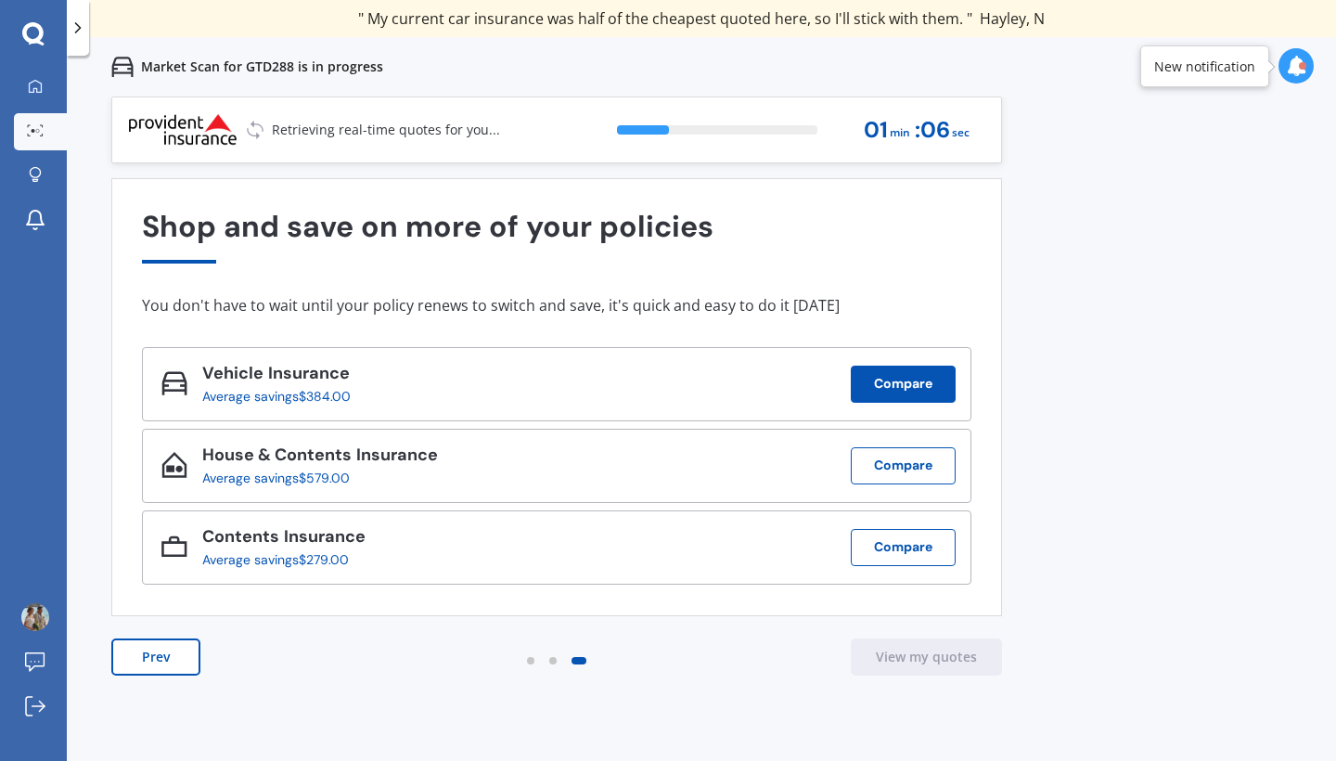
click at [898, 373] on button "Compare" at bounding box center [903, 384] width 105 height 37
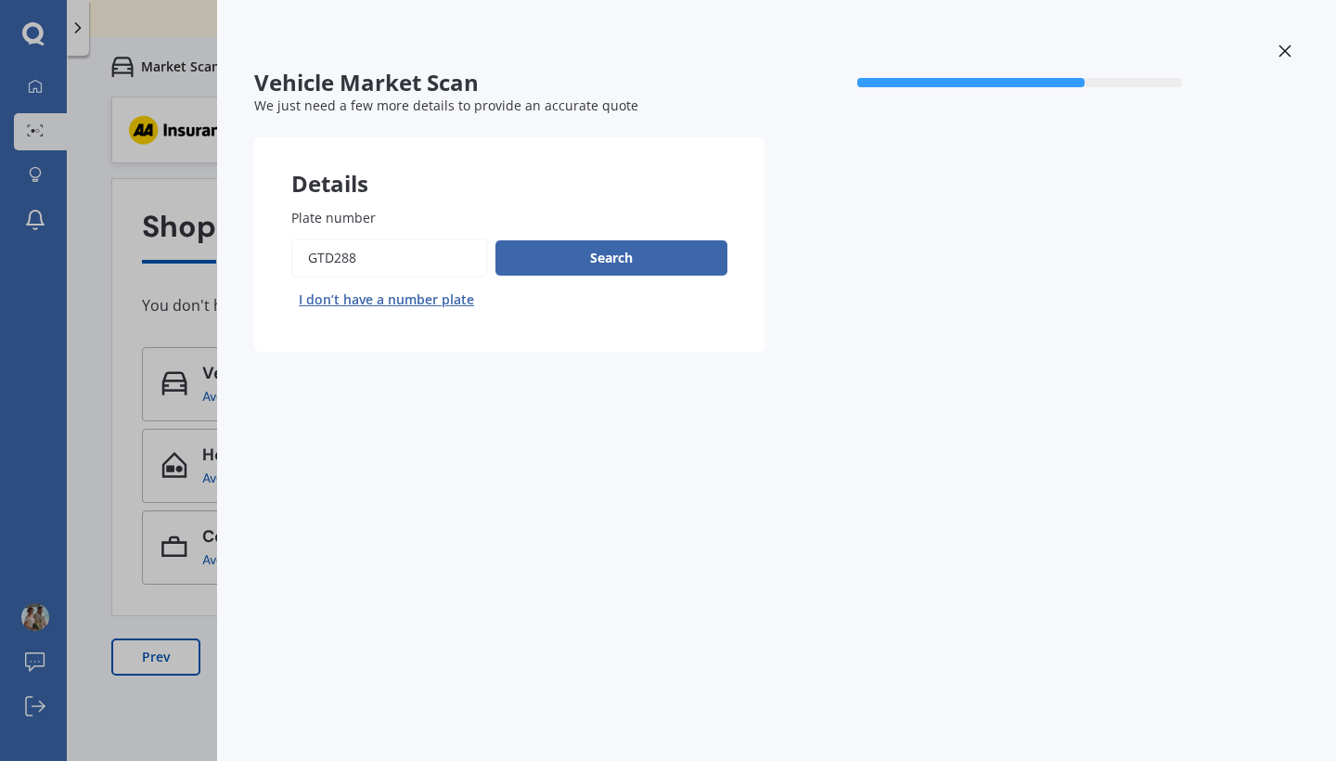
click at [84, 431] on div "Vehicle Market Scan 70 % We just need a few more details to provide an accurate…" at bounding box center [668, 380] width 1336 height 761
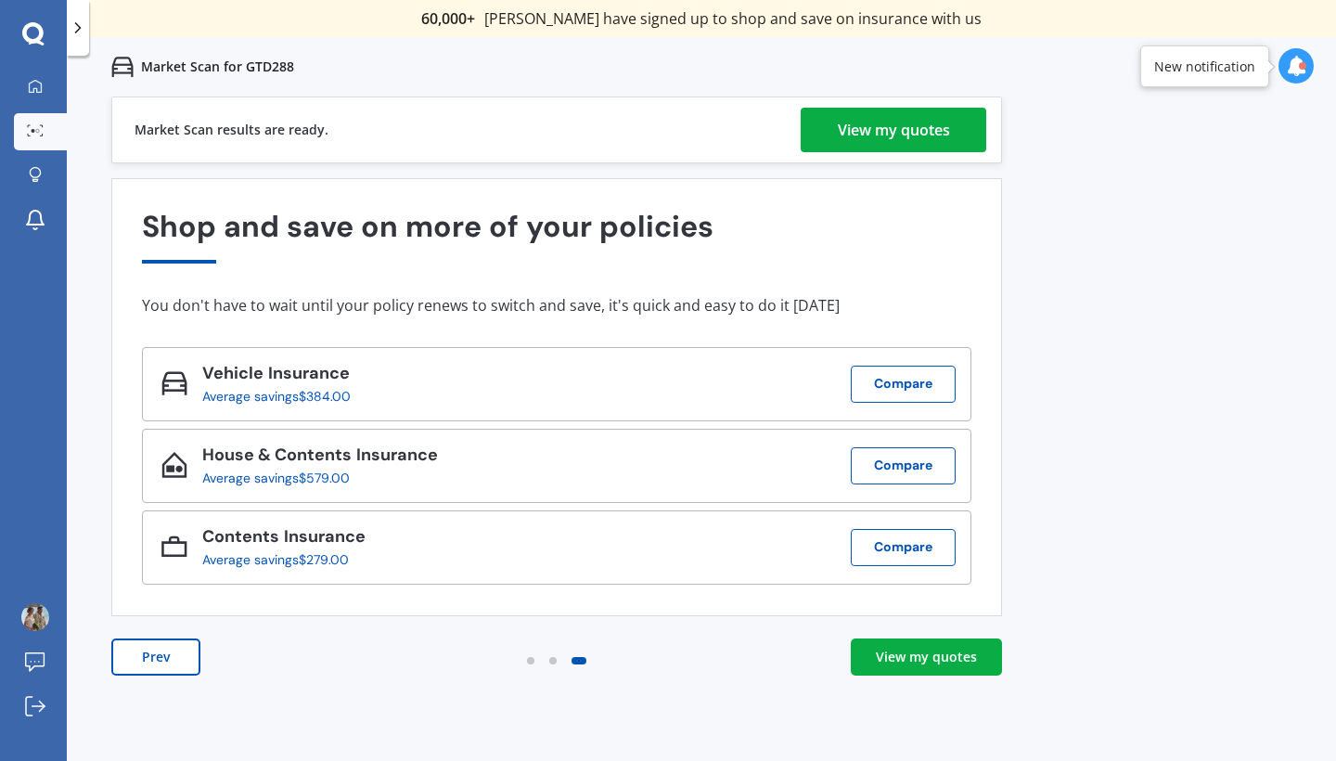
click at [868, 113] on div "View my quotes" at bounding box center [894, 130] width 112 height 45
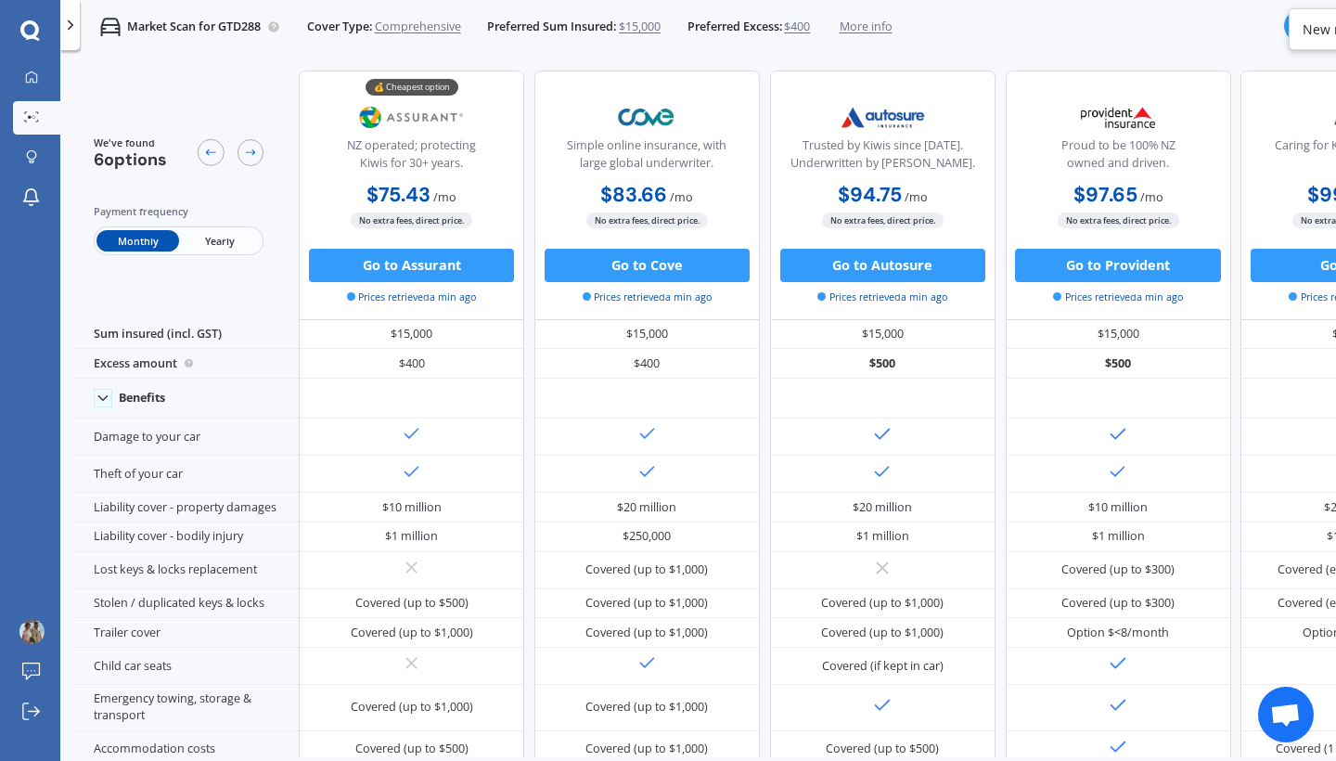
scroll to position [0, 1]
click at [32, 80] on icon at bounding box center [32, 77] width 12 height 12
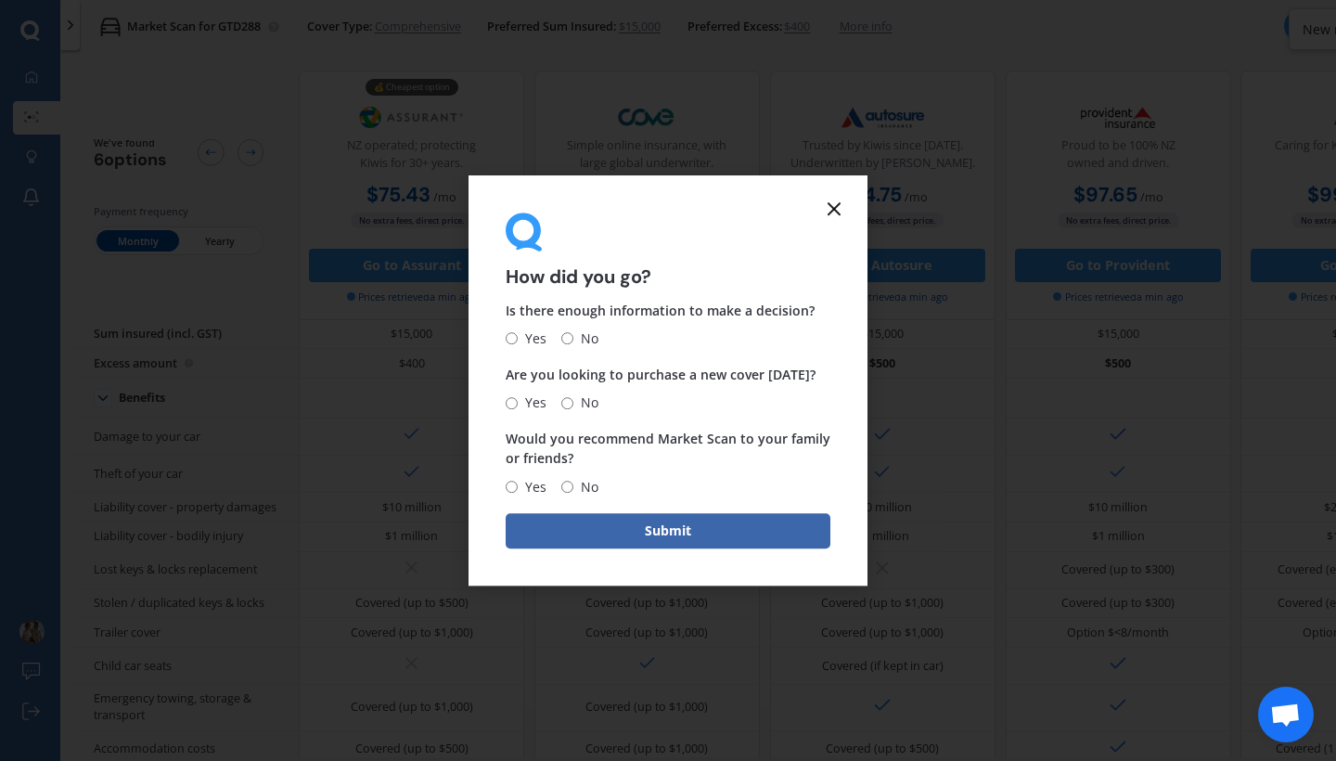
click at [834, 215] on icon at bounding box center [834, 209] width 22 height 22
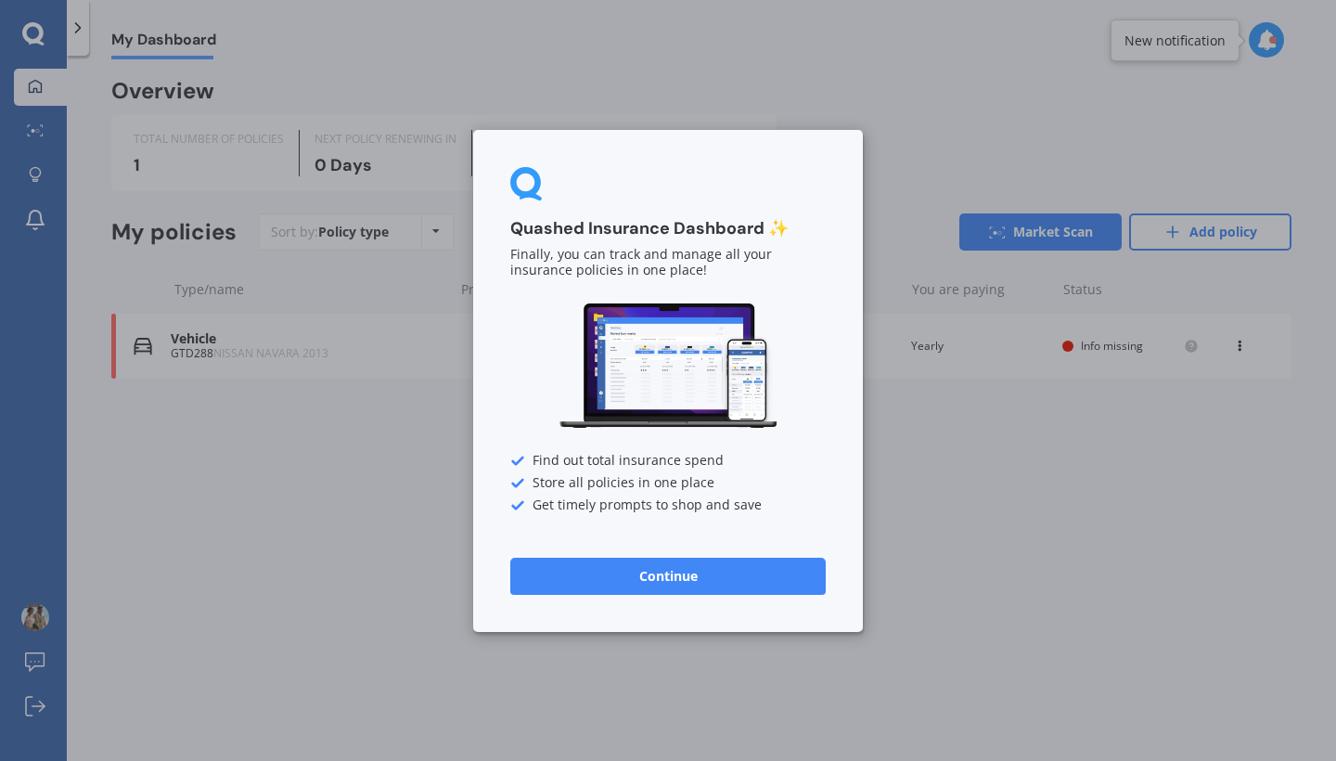
click at [655, 572] on button "Continue" at bounding box center [667, 575] width 315 height 37
